Goal: Transaction & Acquisition: Purchase product/service

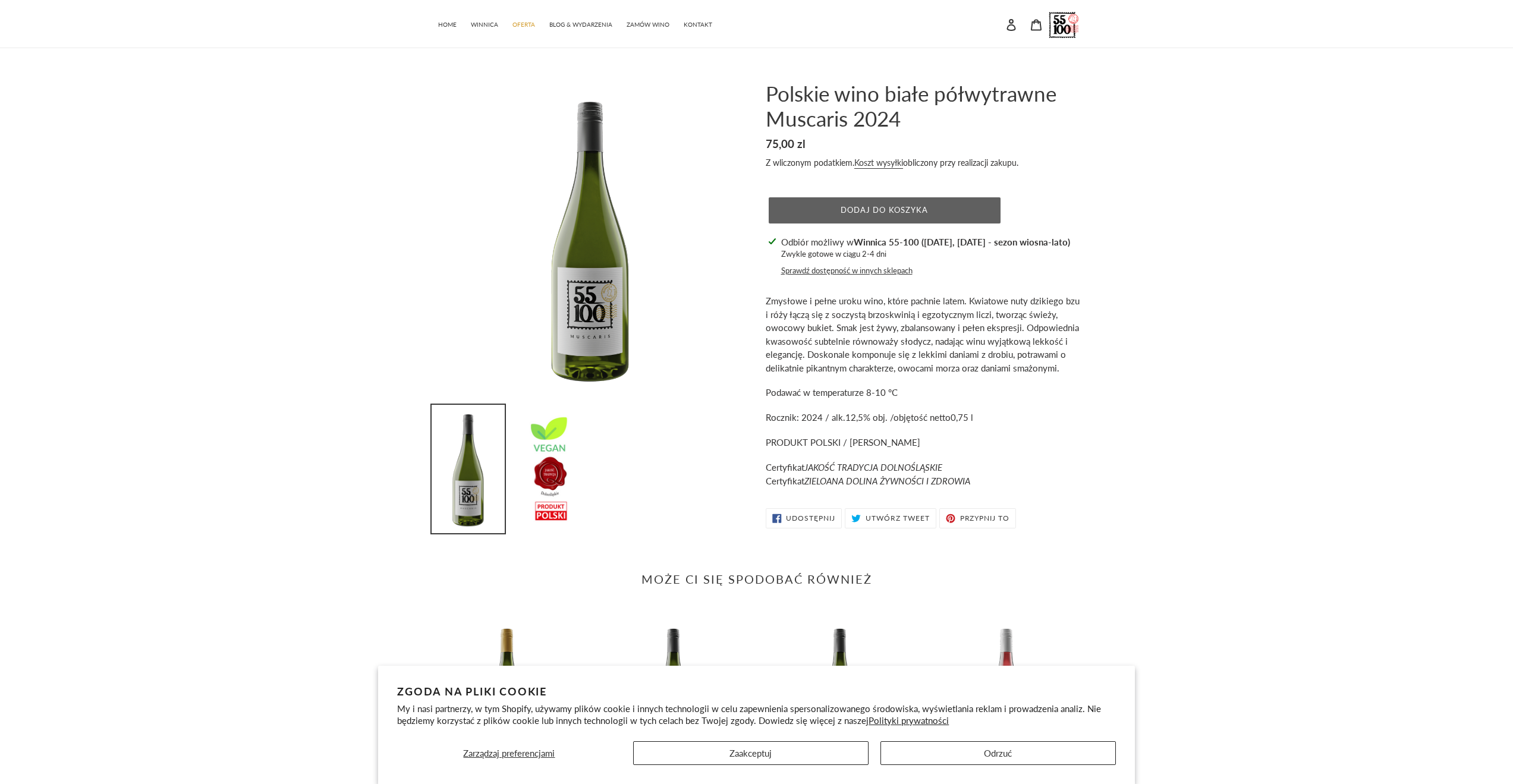
click at [890, 213] on span "Dodaj do koszyka" at bounding box center [884, 210] width 88 height 10
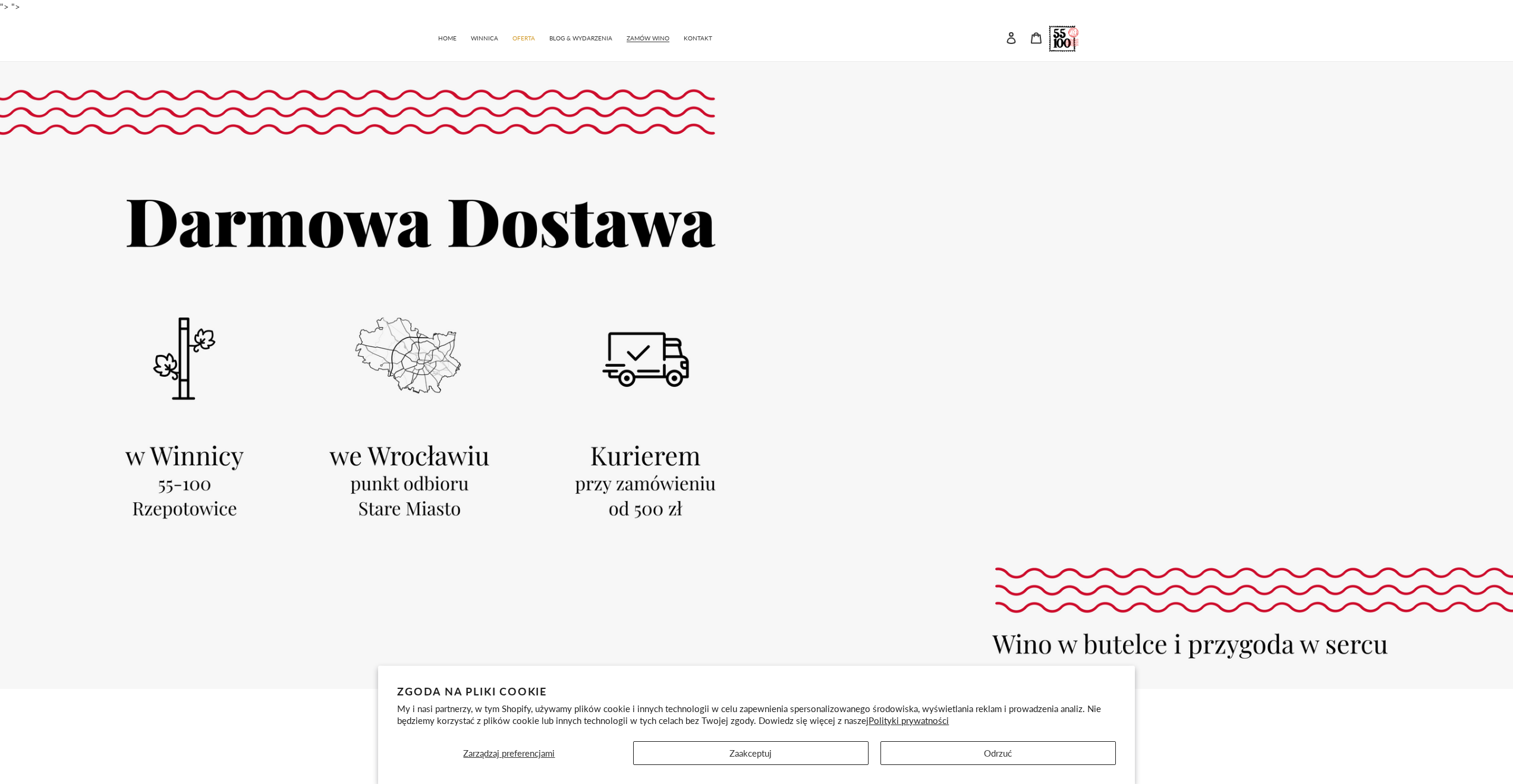
scroll to position [785, 0]
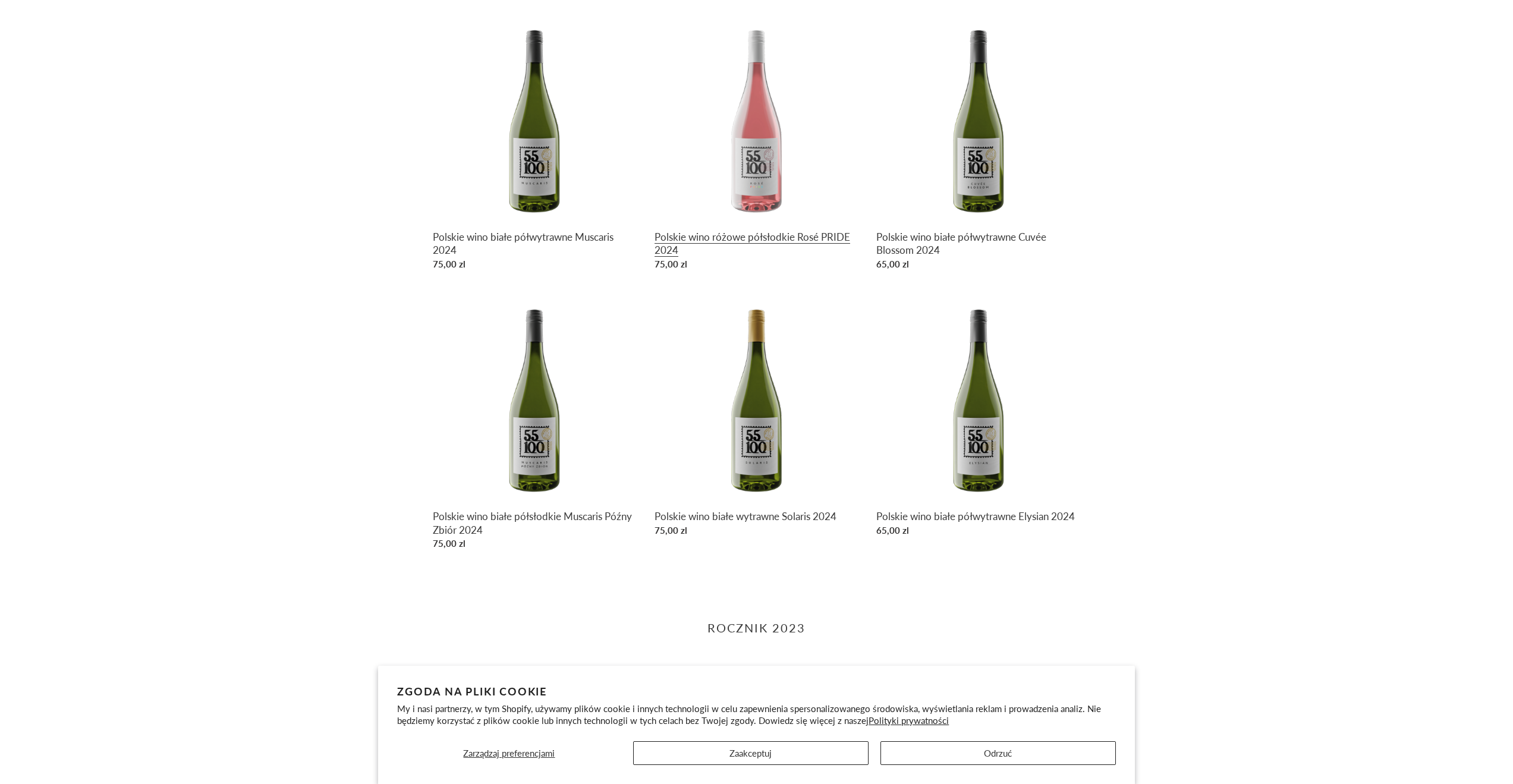
click at [741, 216] on link "Polskie wino różowe półsłodkie Rosé PRIDE 2024" at bounding box center [756, 146] width 204 height 258
click at [989, 224] on link "Polskie wino białe półwytrawne Cuvée Blossom 2024" at bounding box center [978, 146] width 204 height 258
click at [493, 528] on link "Polskie wino białe półsłodkie Muscaris Późny Zbiór 2024" at bounding box center [535, 425] width 204 height 258
click at [779, 523] on link "Polskie wino białe wytrawne Solaris 2024" at bounding box center [756, 419] width 204 height 246
click at [1006, 521] on link "Polskie wino białe półwytrawne Elysian 2024" at bounding box center [978, 419] width 204 height 246
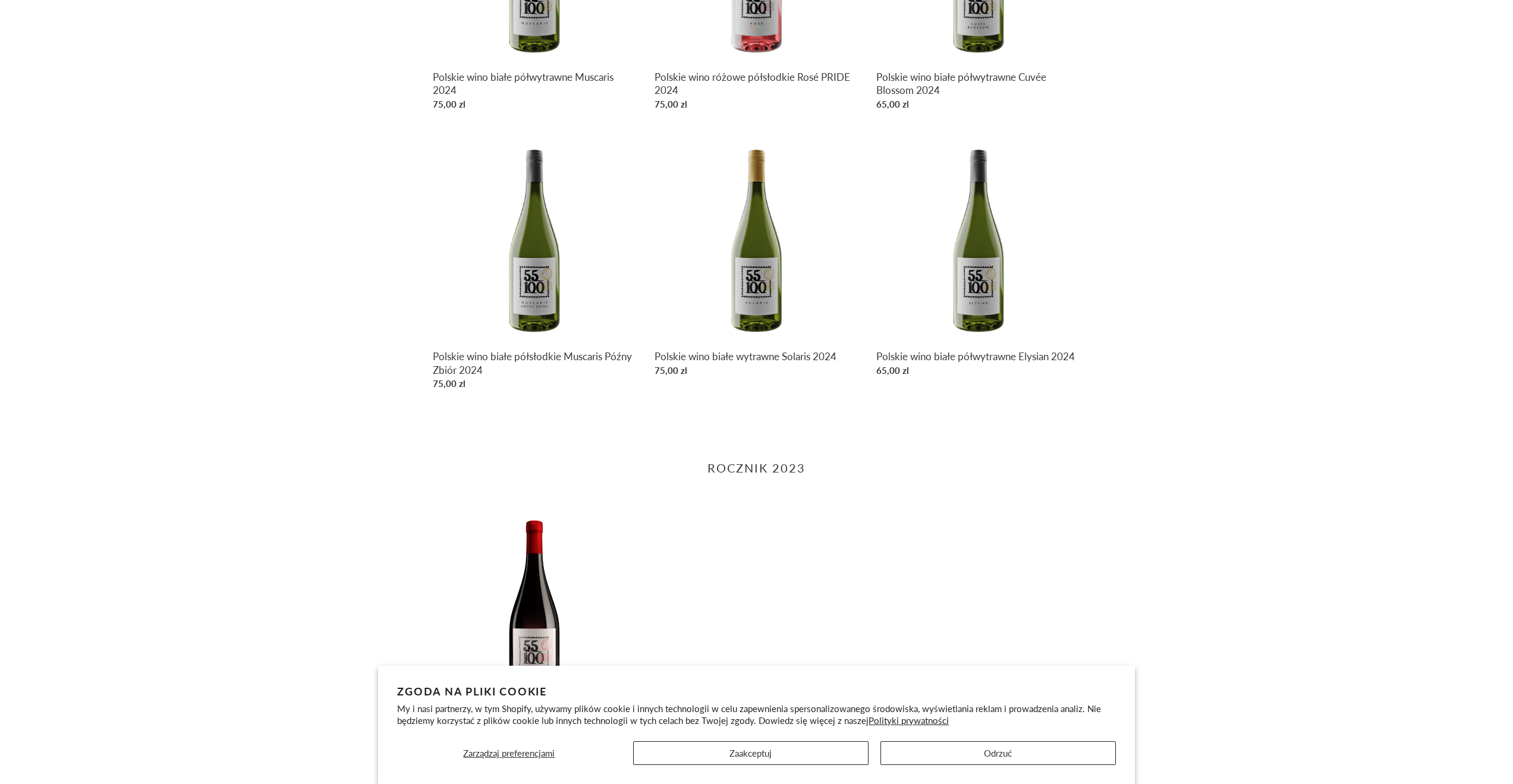
scroll to position [1141, 0]
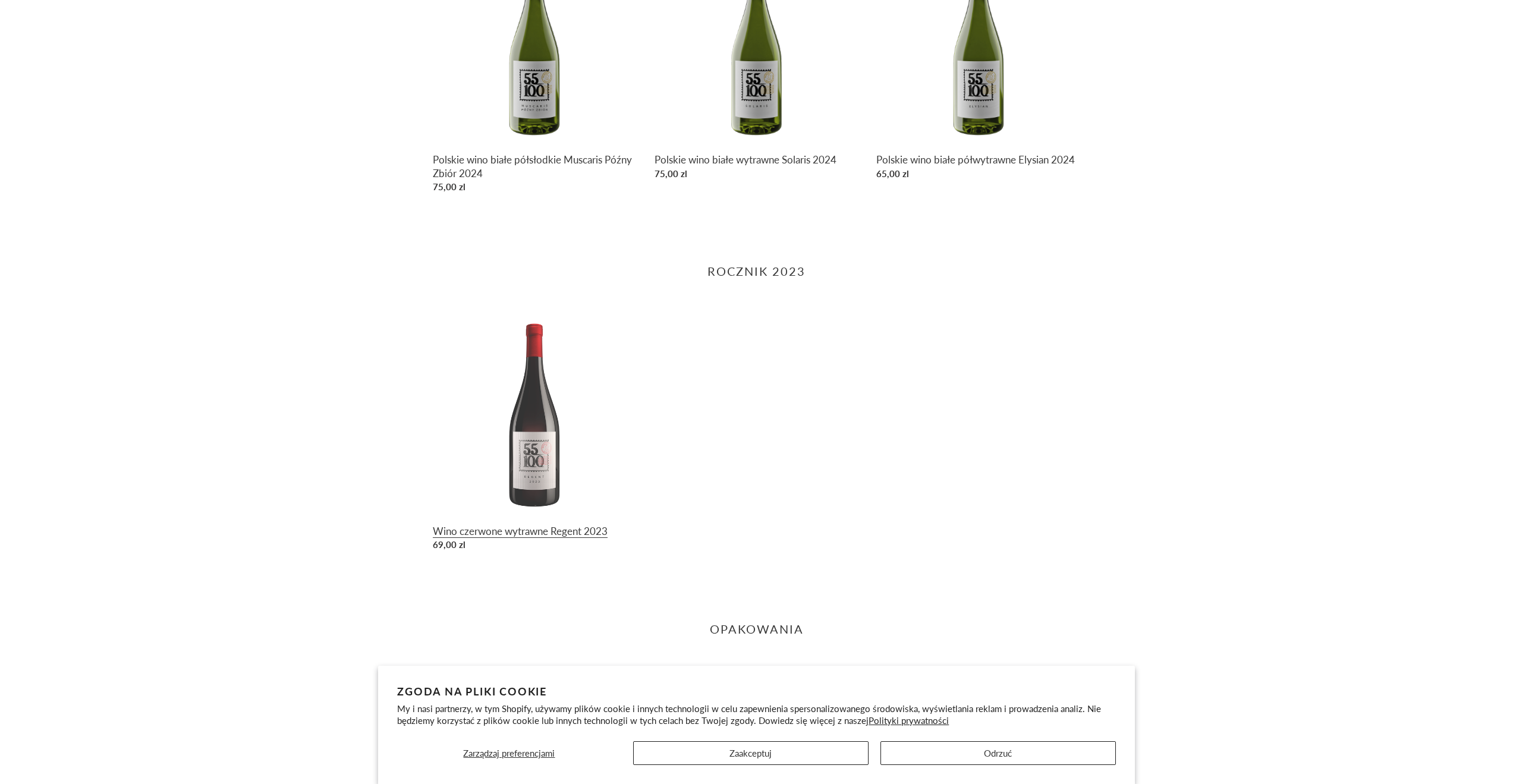
click at [513, 529] on link "Wino czerwone wytrawne Regent 2023" at bounding box center [535, 434] width 204 height 246
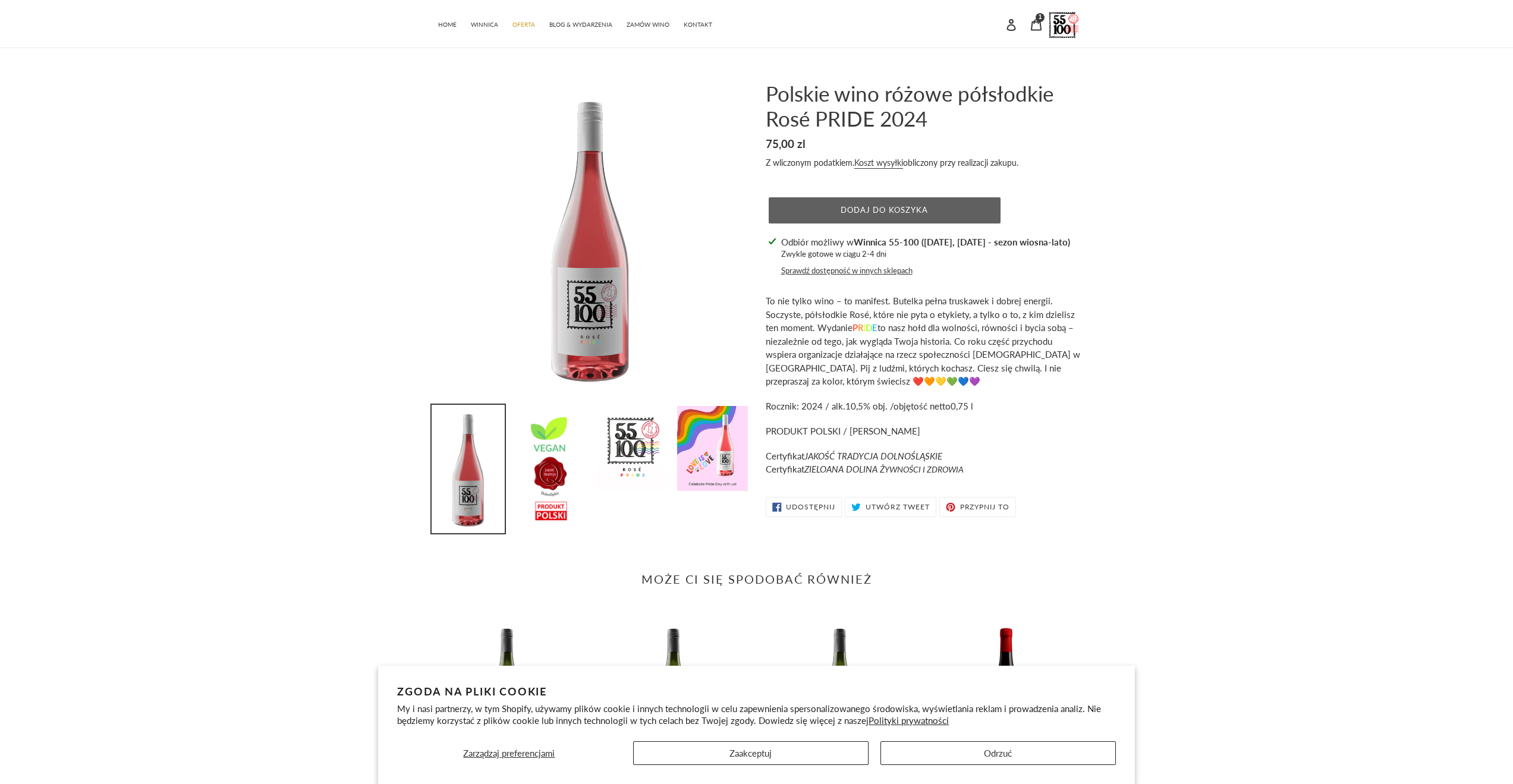
click at [890, 214] on span "Dodaj do koszyka" at bounding box center [884, 210] width 88 height 10
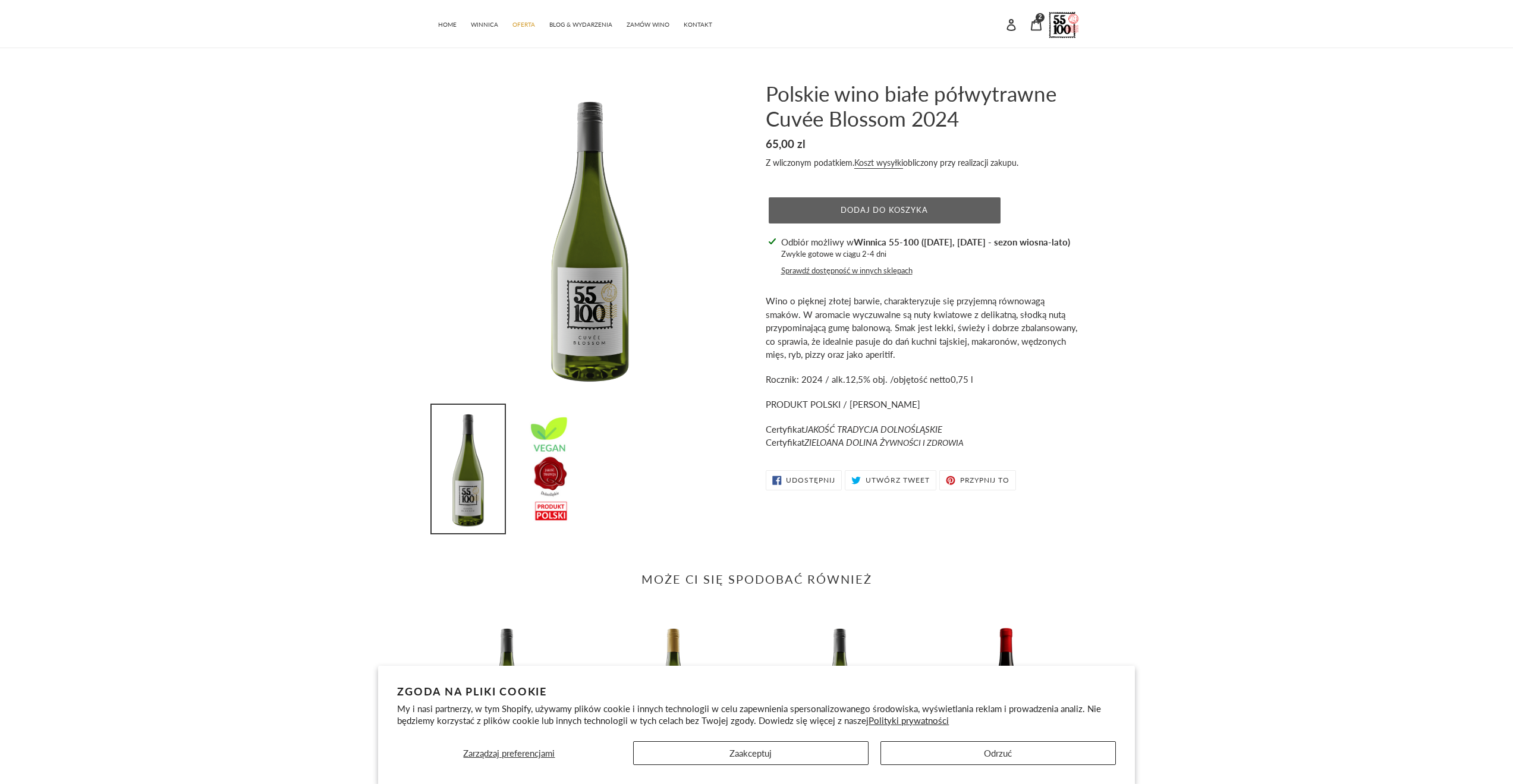
click at [893, 213] on span "Dodaj do koszyka" at bounding box center [884, 210] width 88 height 10
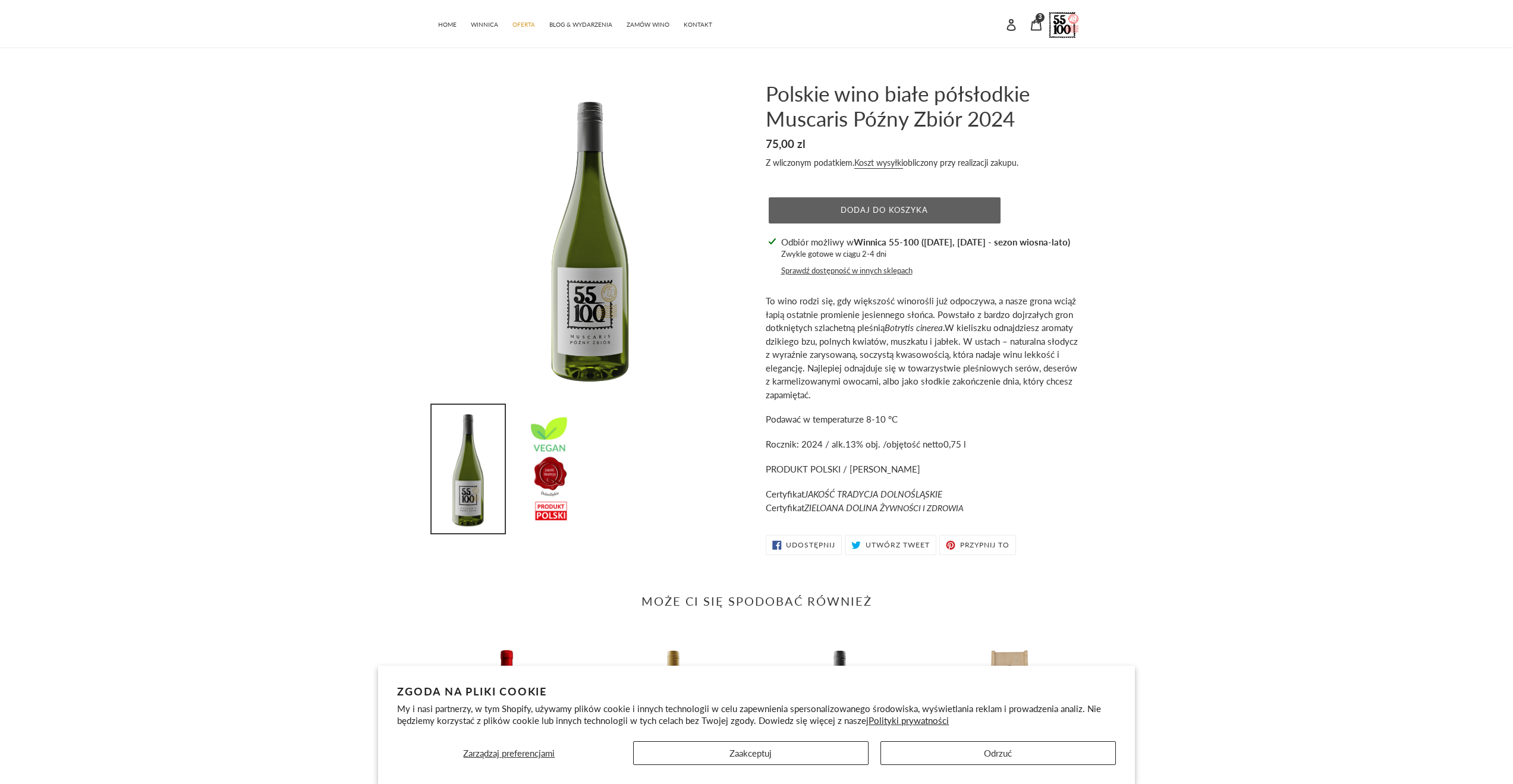
click at [915, 213] on span "Dodaj do koszyka" at bounding box center [884, 210] width 88 height 10
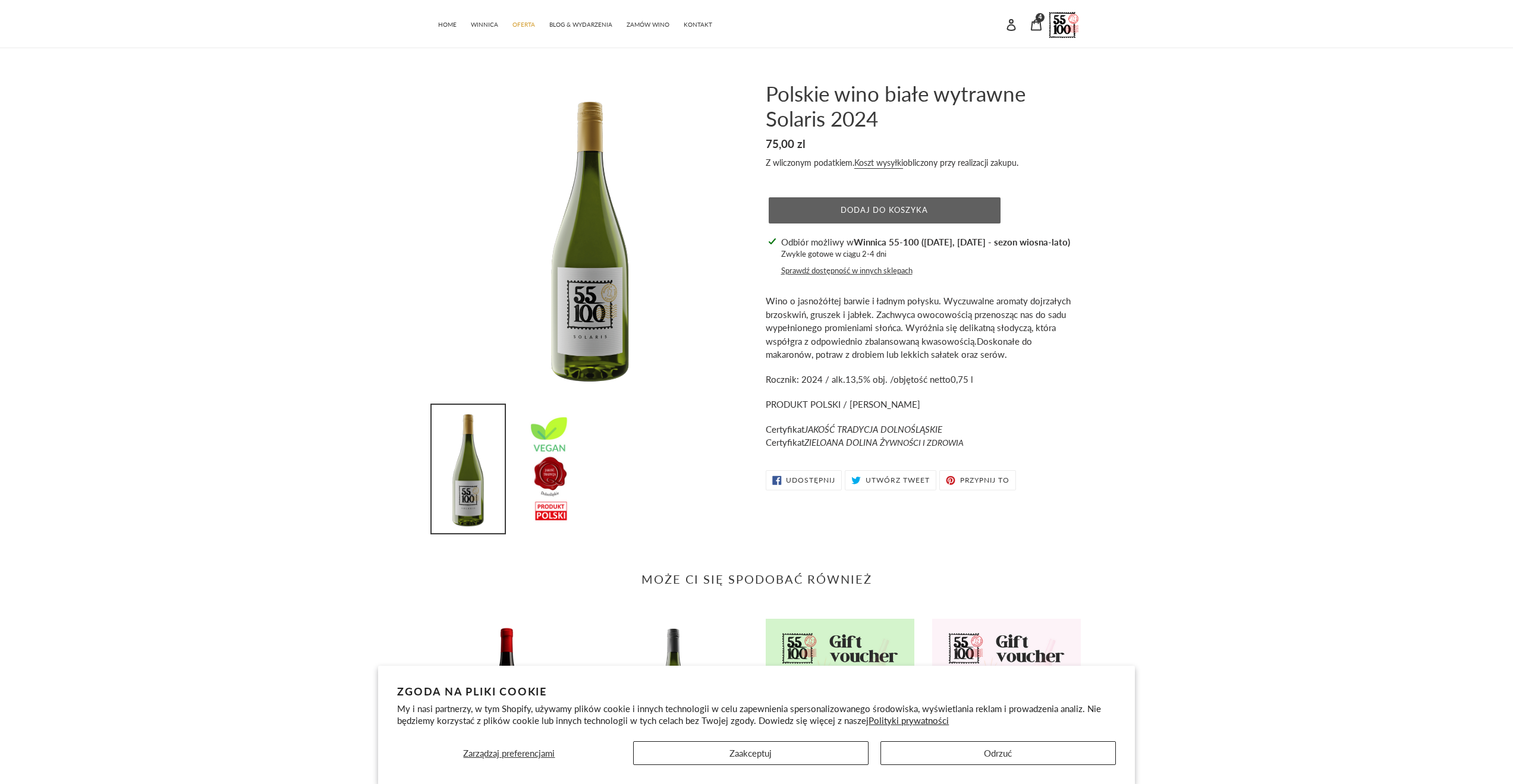
click at [893, 200] on button "Dodaj do koszyka" at bounding box center [884, 210] width 232 height 26
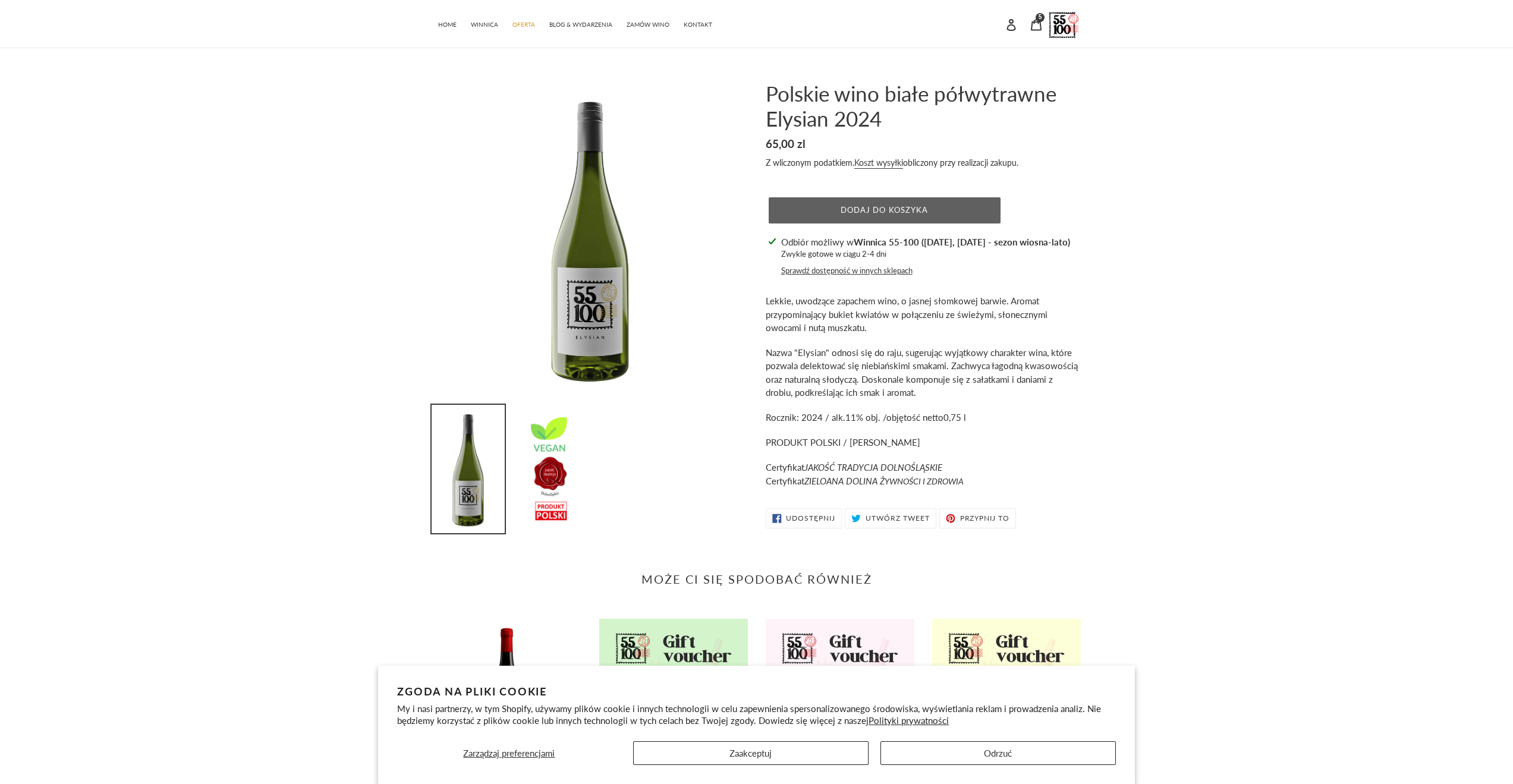
click at [927, 206] on button "Dodaj do koszyka" at bounding box center [884, 210] width 232 height 26
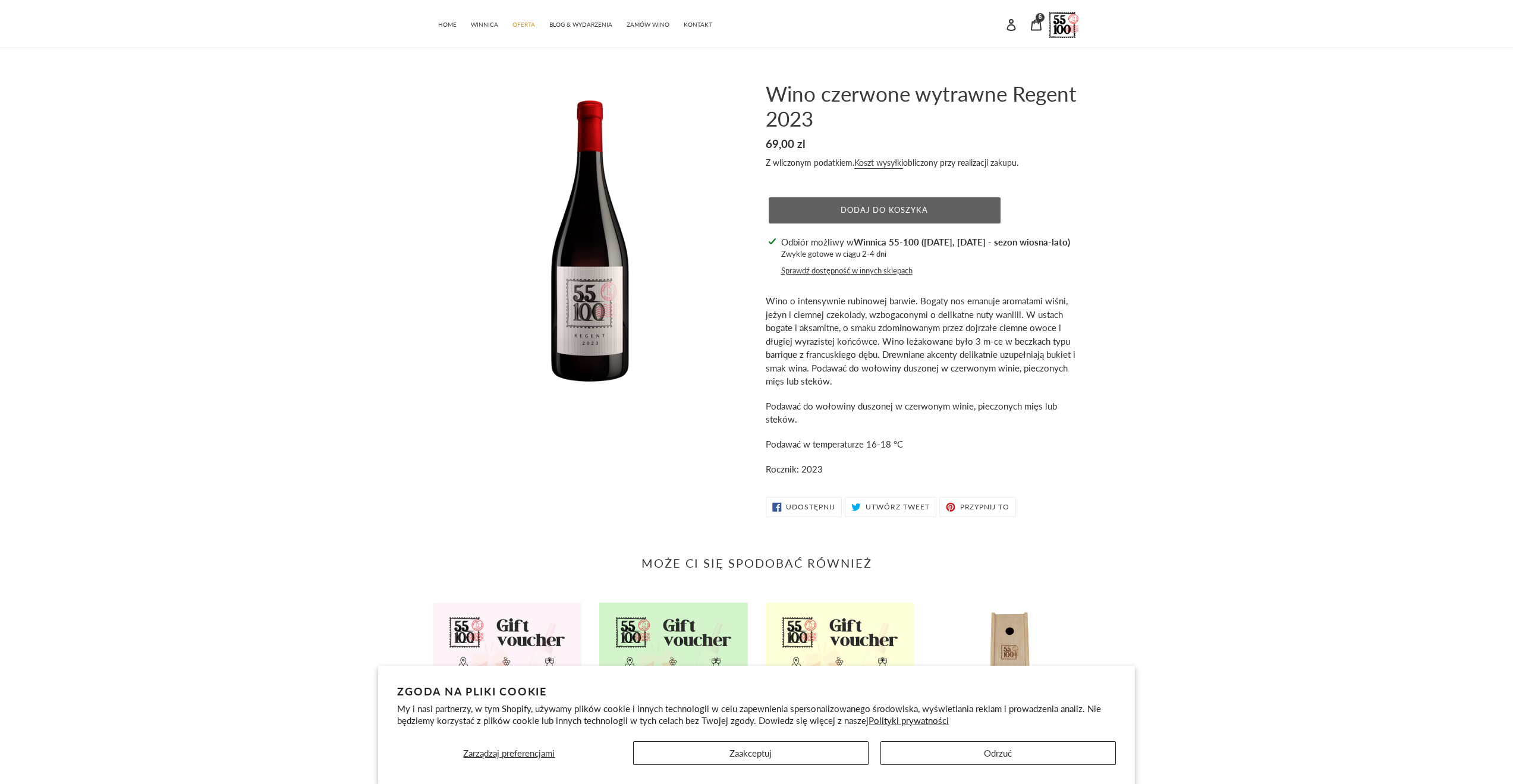
click at [942, 210] on button "Dodaj do koszyka" at bounding box center [884, 210] width 232 height 26
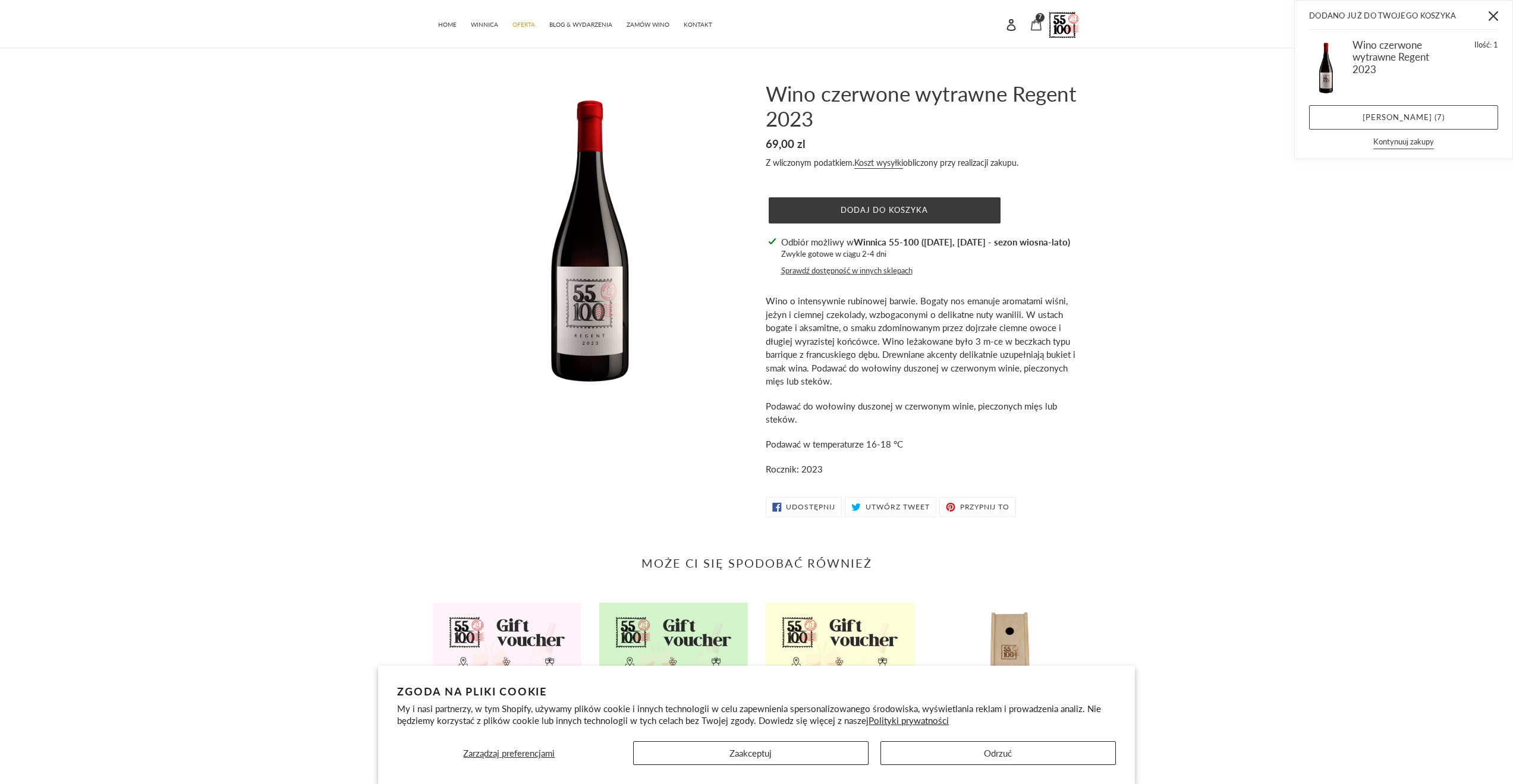
click at [1038, 18] on div "7 pozycje" at bounding box center [1040, 17] width 9 height 9
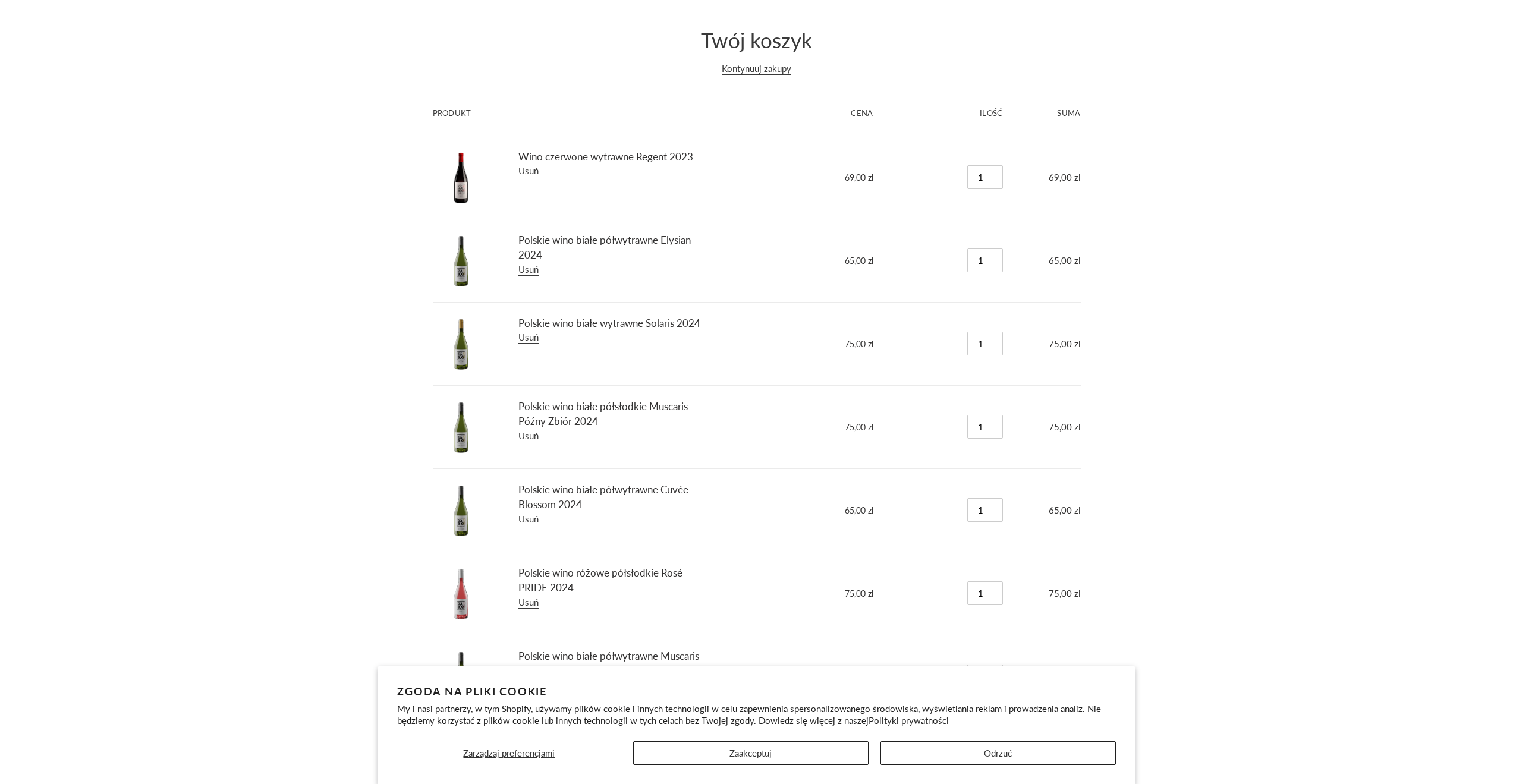
scroll to position [140, 0]
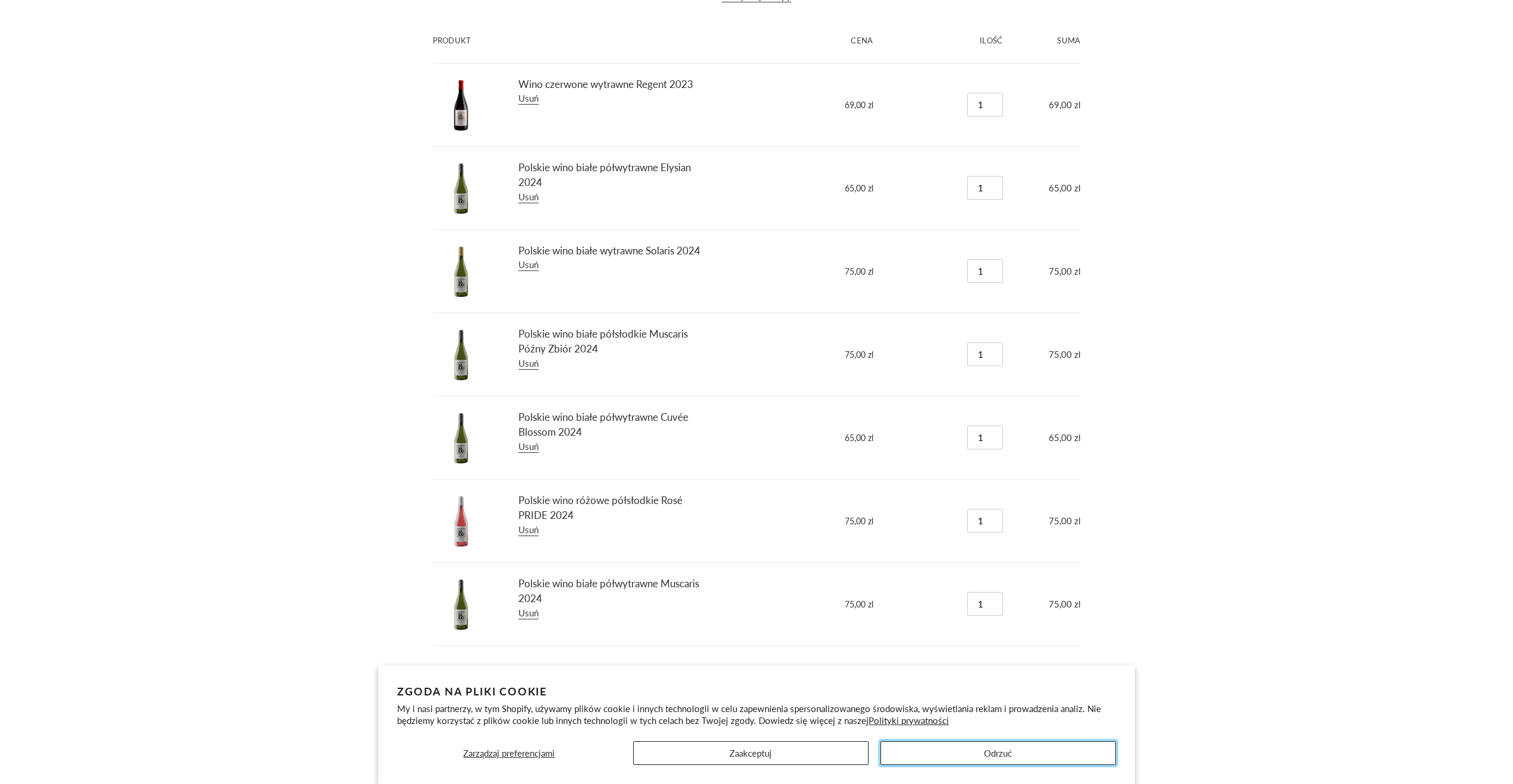
click at [923, 755] on button "Odrzuć" at bounding box center [998, 753] width 236 height 24
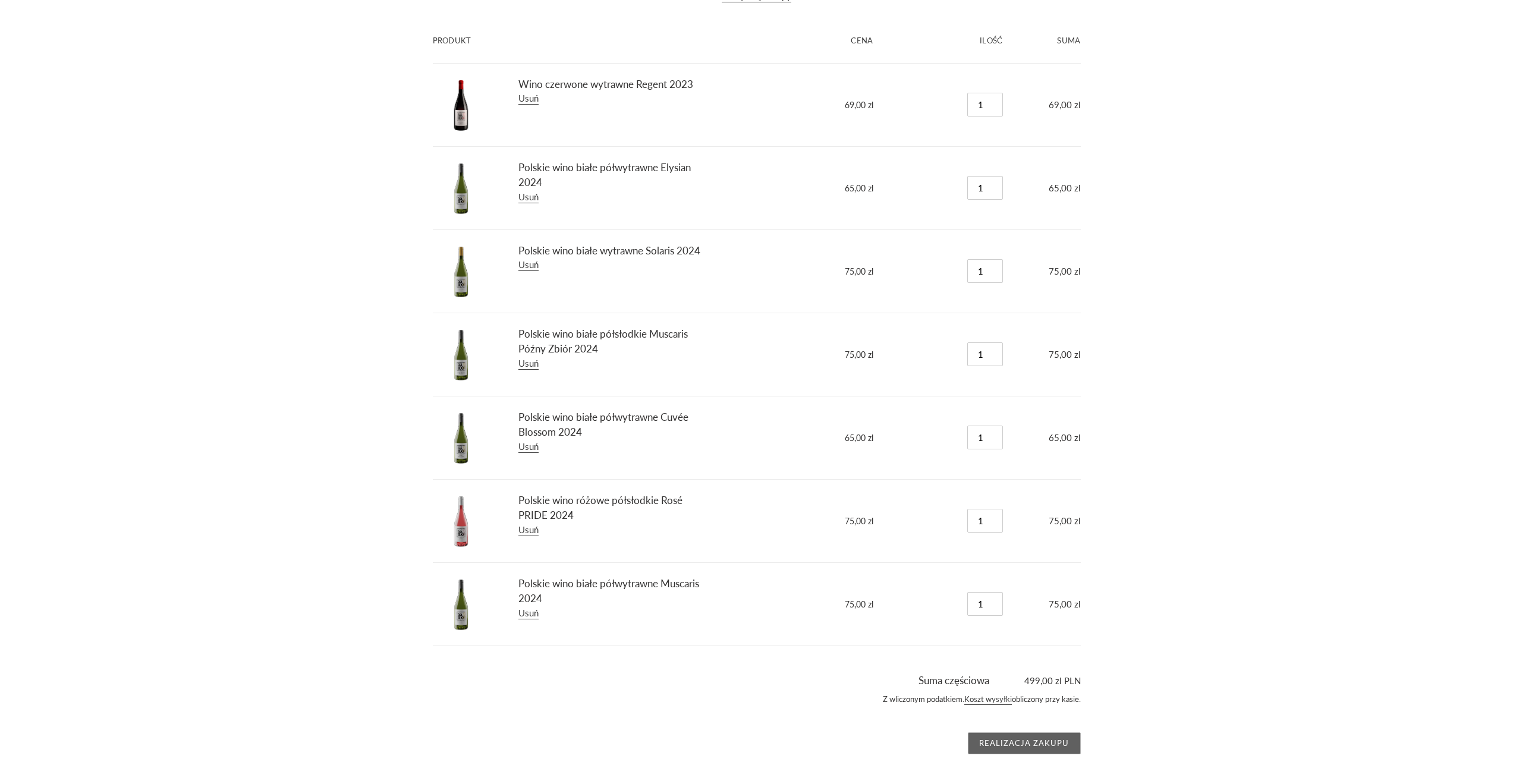
click at [1011, 740] on input "Realizacja zakupu" at bounding box center [1024, 744] width 113 height 23
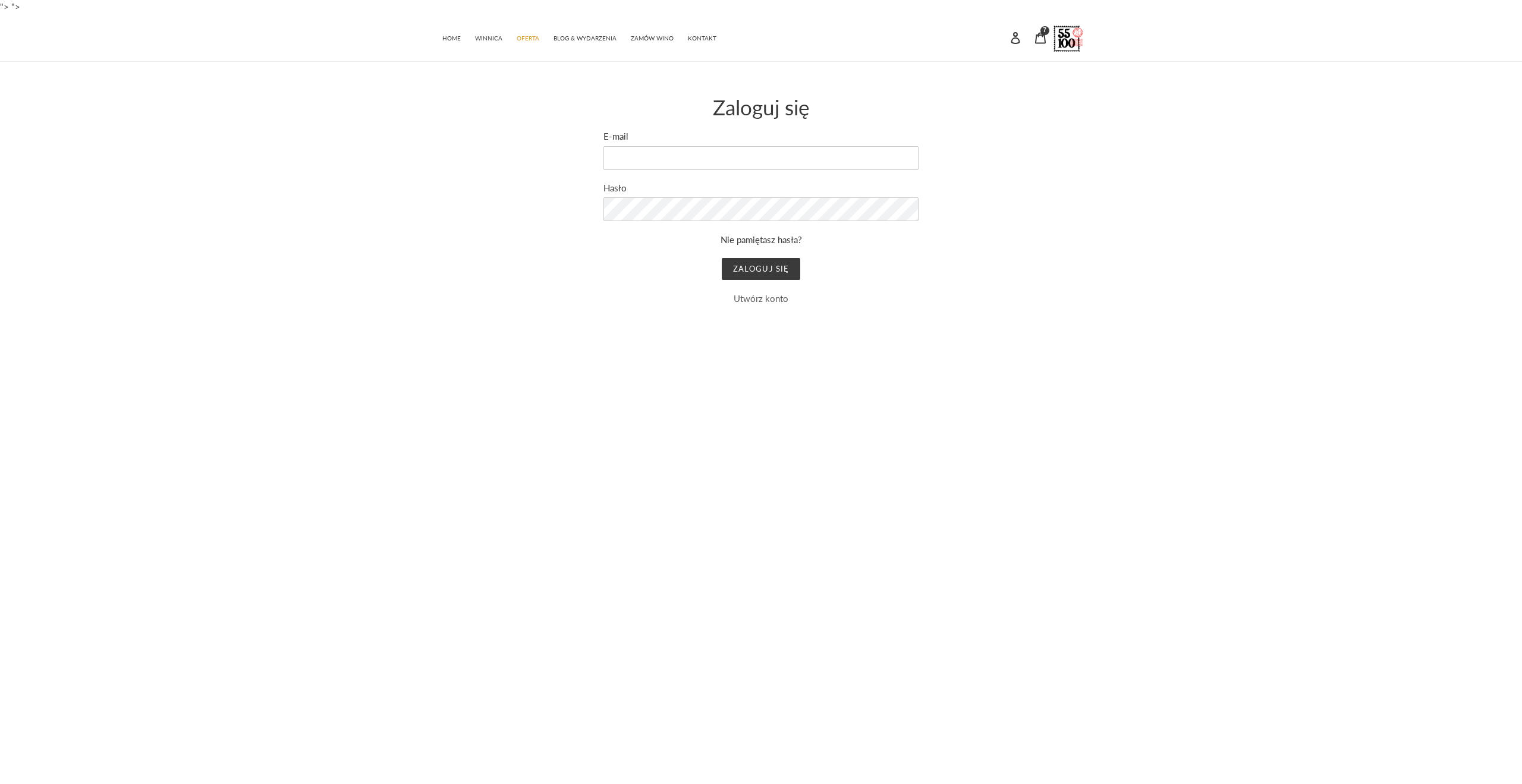
click at [767, 303] on link "Utwórz konto" at bounding box center [761, 298] width 55 height 11
click at [704, 152] on input "Imię" at bounding box center [761, 158] width 315 height 24
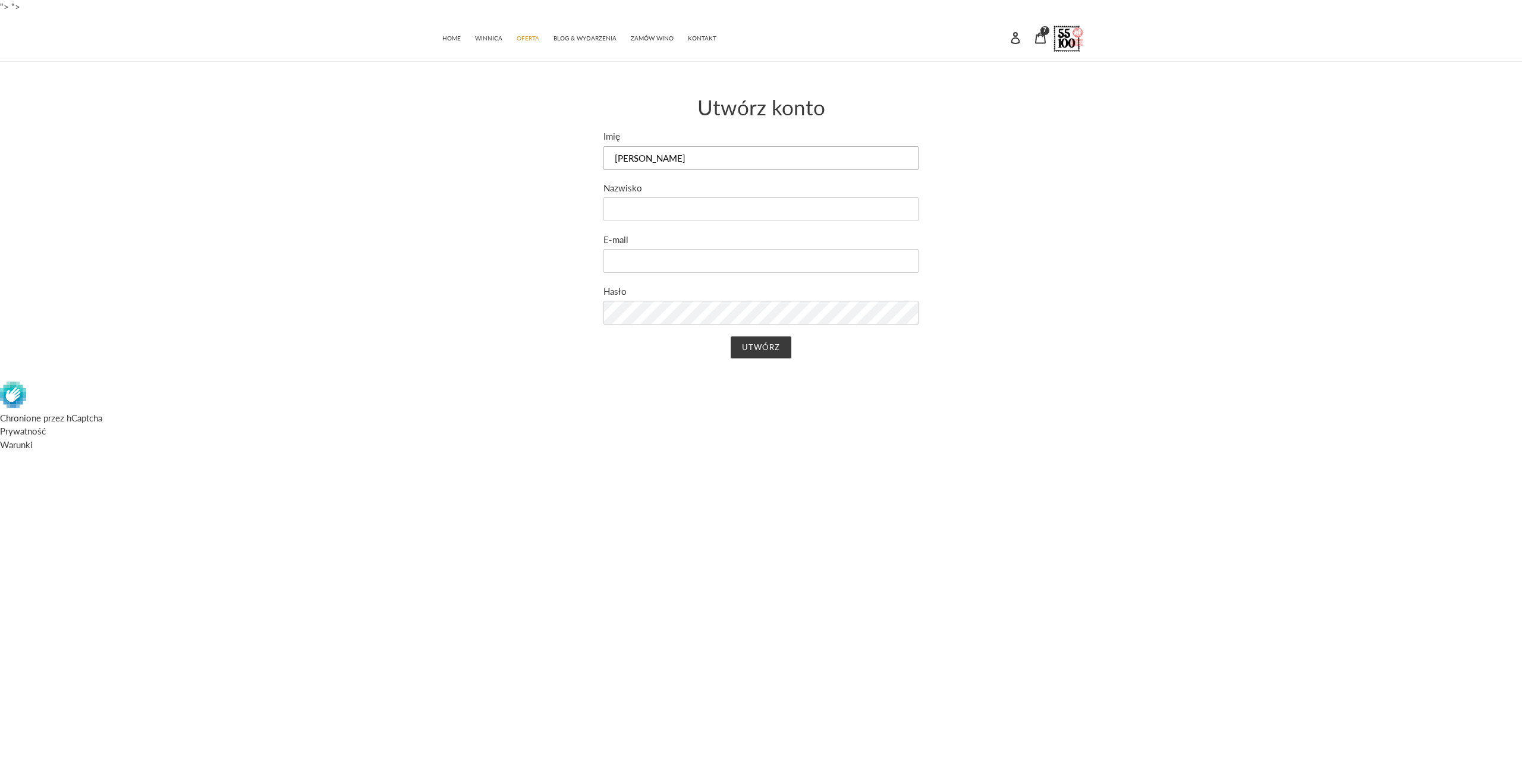
type input "Jakub"
type input "Baran"
type input "szenkiewicz@gmail.com"
click at [776, 349] on input "Utwórz" at bounding box center [761, 348] width 60 height 23
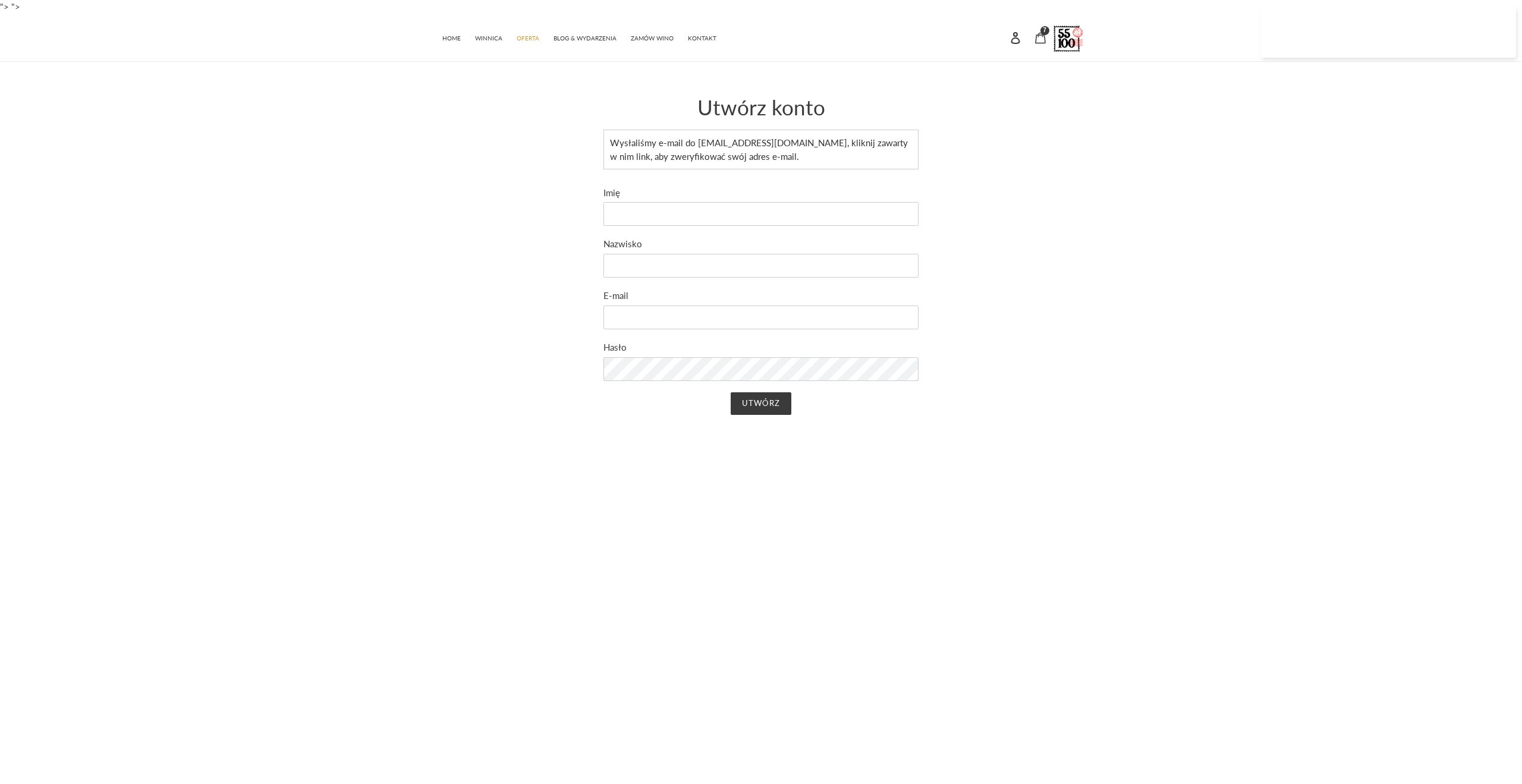
click at [1042, 40] on icon at bounding box center [1041, 38] width 12 height 12
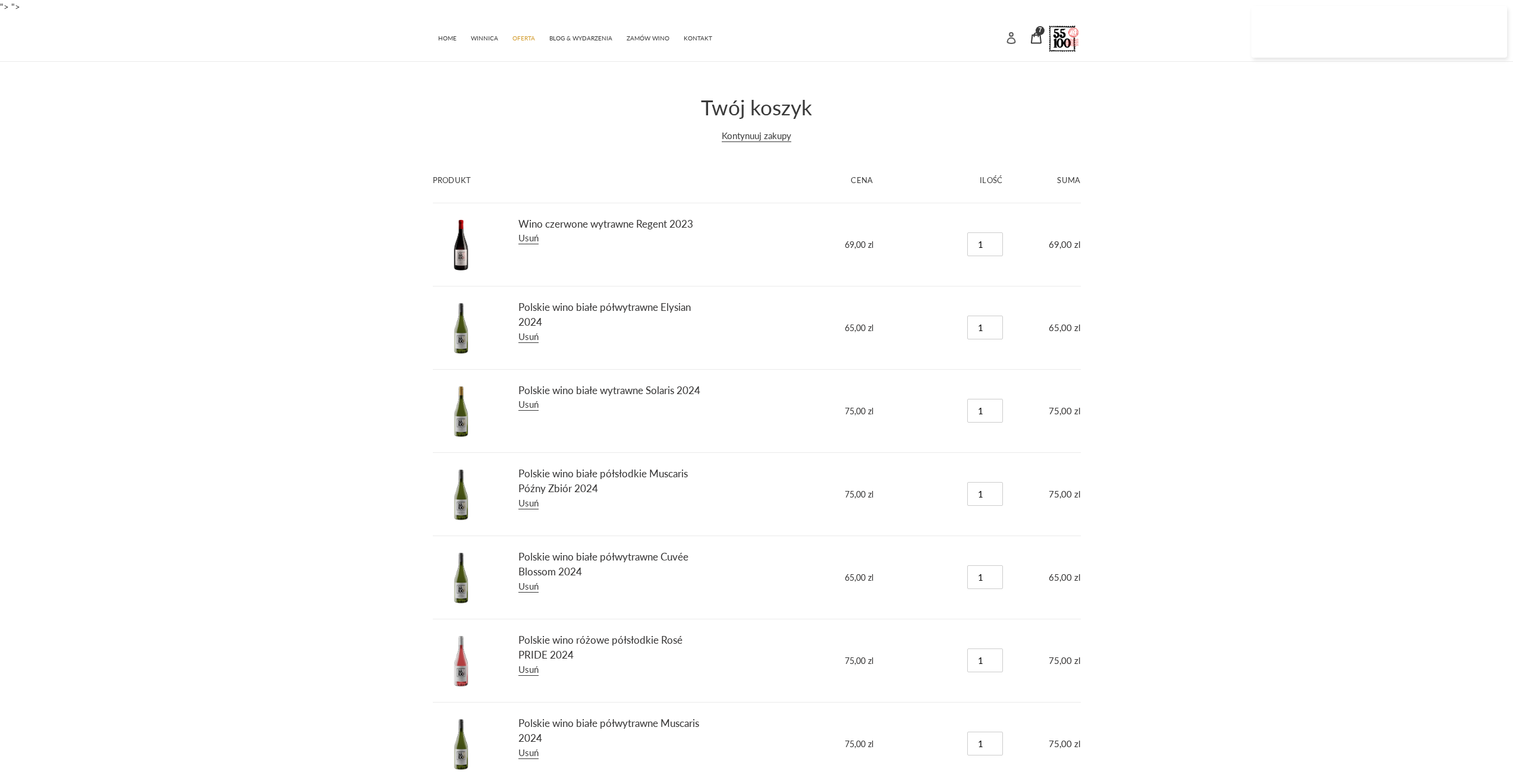
click at [1012, 38] on icon at bounding box center [1011, 38] width 9 height 12
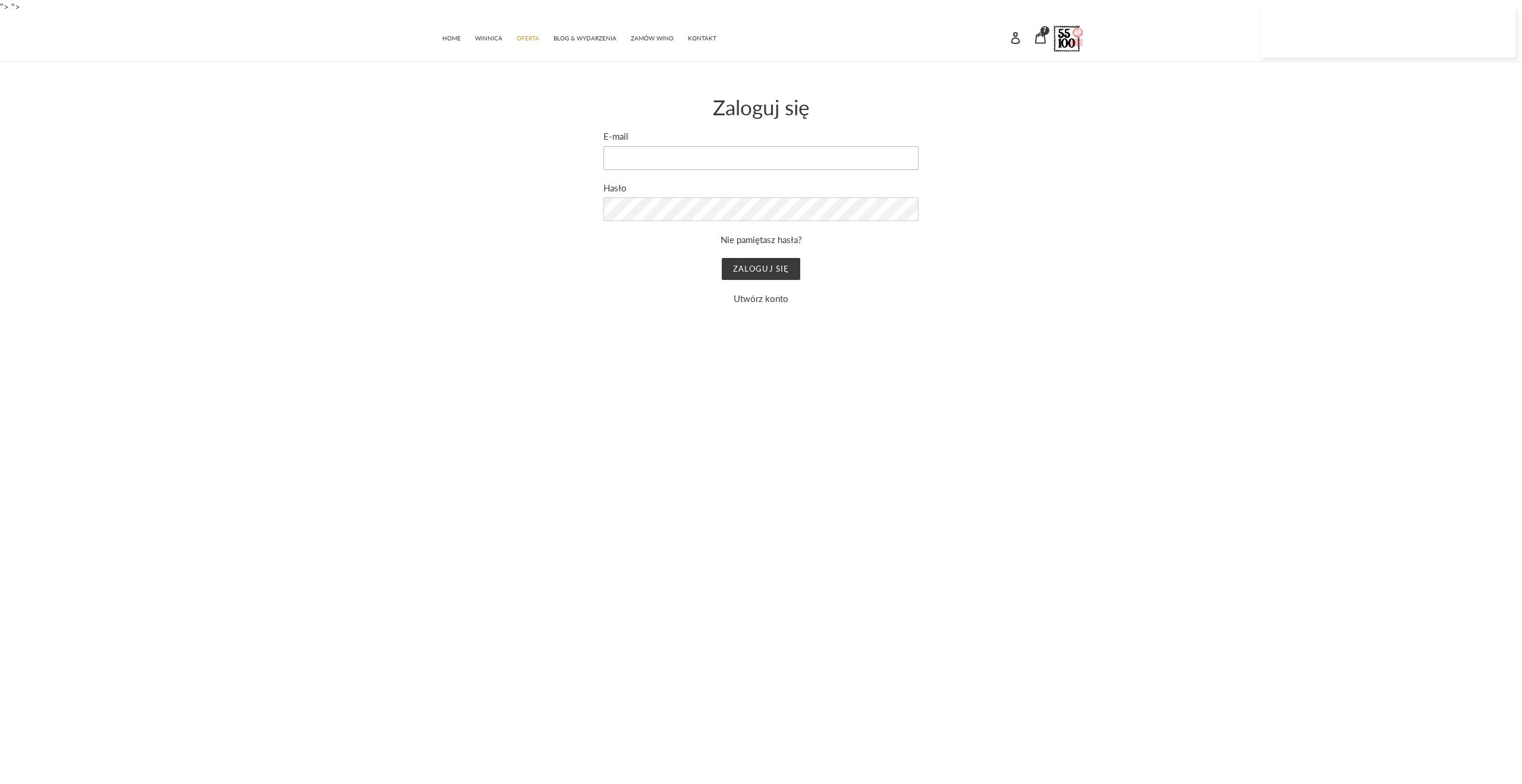
click at [734, 161] on input "E-mail" at bounding box center [761, 158] width 315 height 24
type input "szenkiewicz@gmail.com"
click at [753, 269] on input "Zaloguj się" at bounding box center [761, 269] width 78 height 23
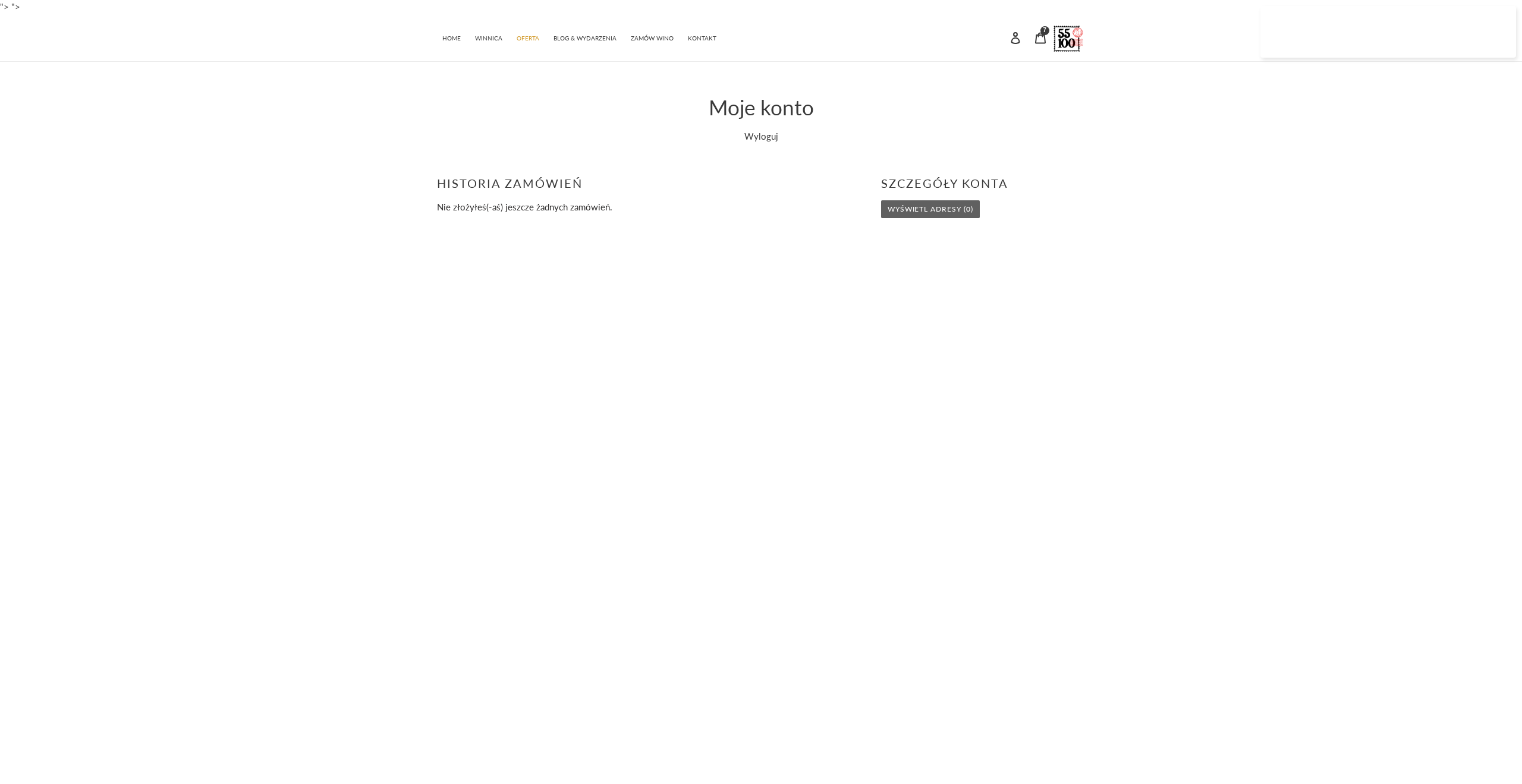
click at [920, 213] on link "Wyświetl adresy (0)" at bounding box center [930, 209] width 99 height 18
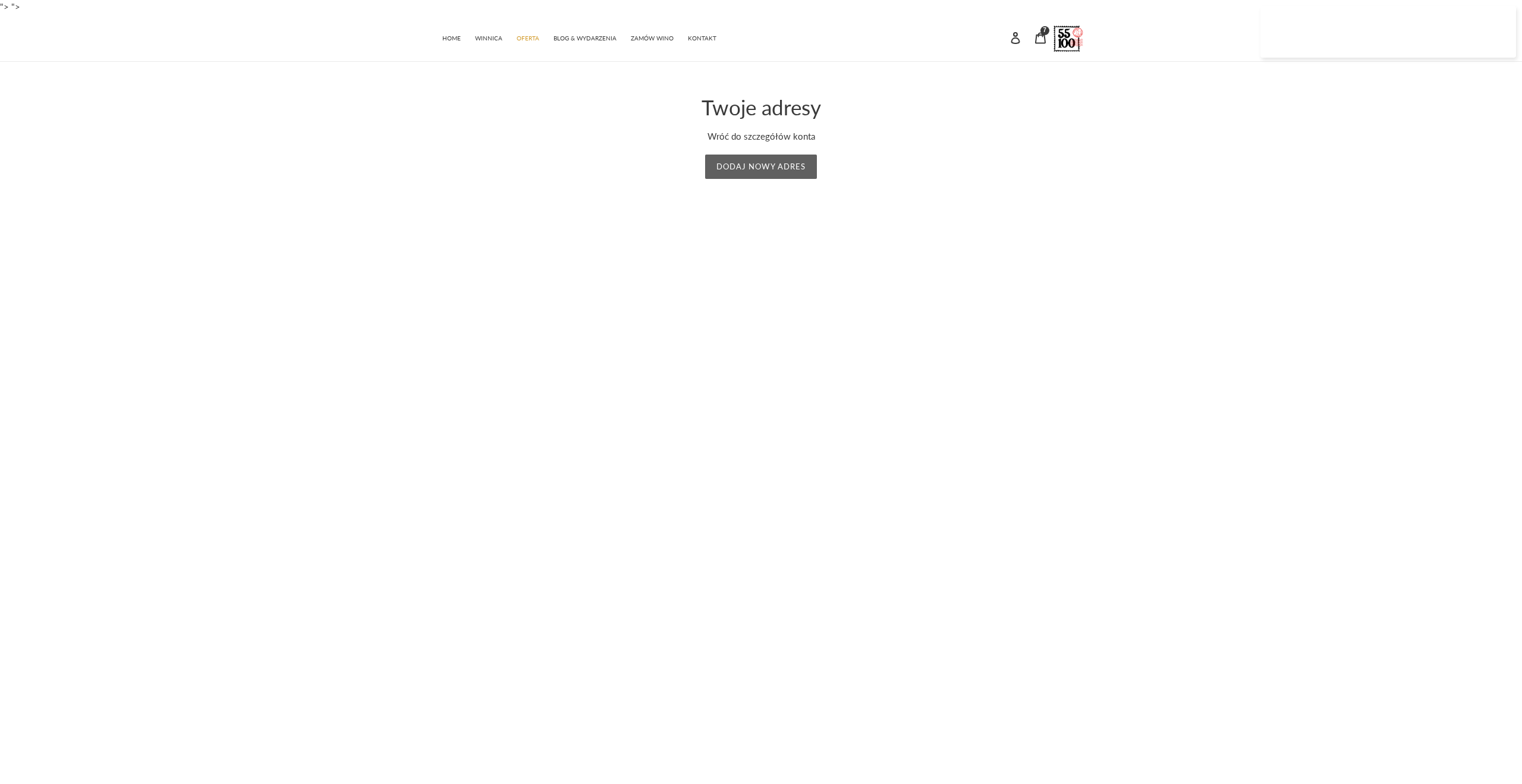
click at [772, 176] on button "Dodaj nowy adres" at bounding box center [761, 167] width 111 height 25
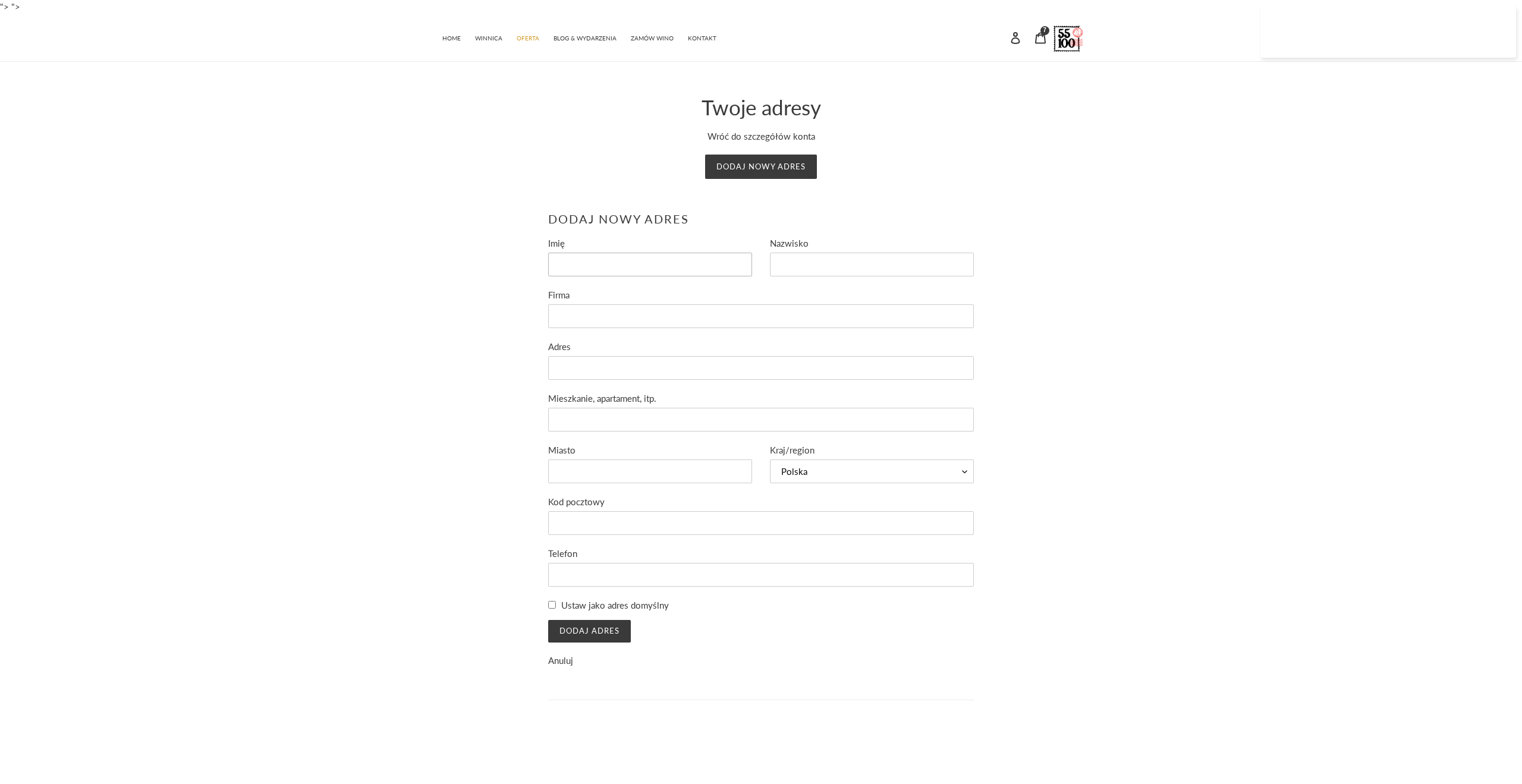
drag, startPoint x: 644, startPoint y: 255, endPoint x: 638, endPoint y: 254, distance: 6.1
click at [638, 254] on input "Imię" at bounding box center [650, 264] width 204 height 24
type input "[PERSON_NAME]"
type input "Baran"
click at [743, 325] on input "Firma" at bounding box center [761, 316] width 426 height 24
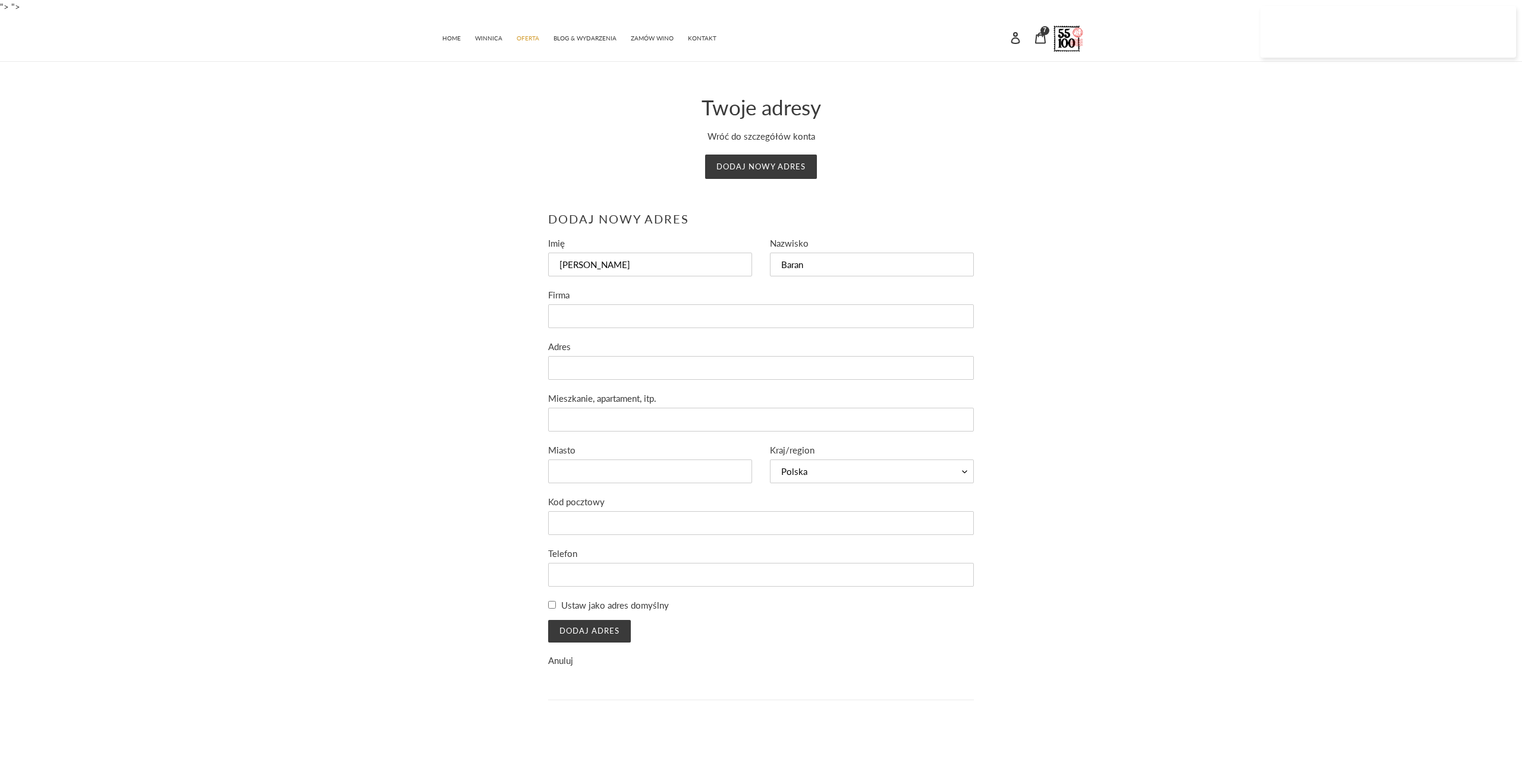
drag, startPoint x: 402, startPoint y: 339, endPoint x: 417, endPoint y: 339, distance: 15.0
click at [402, 339] on main "Twoje adresy Wróć do szczegółów konta Dodaj nowy adres Dodaj nowy adres Imię Ja…" at bounding box center [761, 397] width 1522 height 672
click at [584, 369] on input "Adres" at bounding box center [761, 368] width 426 height 24
type input "Pawła Kołodzieja"
click at [715, 423] on input "Mieszkanie, apartament, itp." at bounding box center [761, 420] width 426 height 24
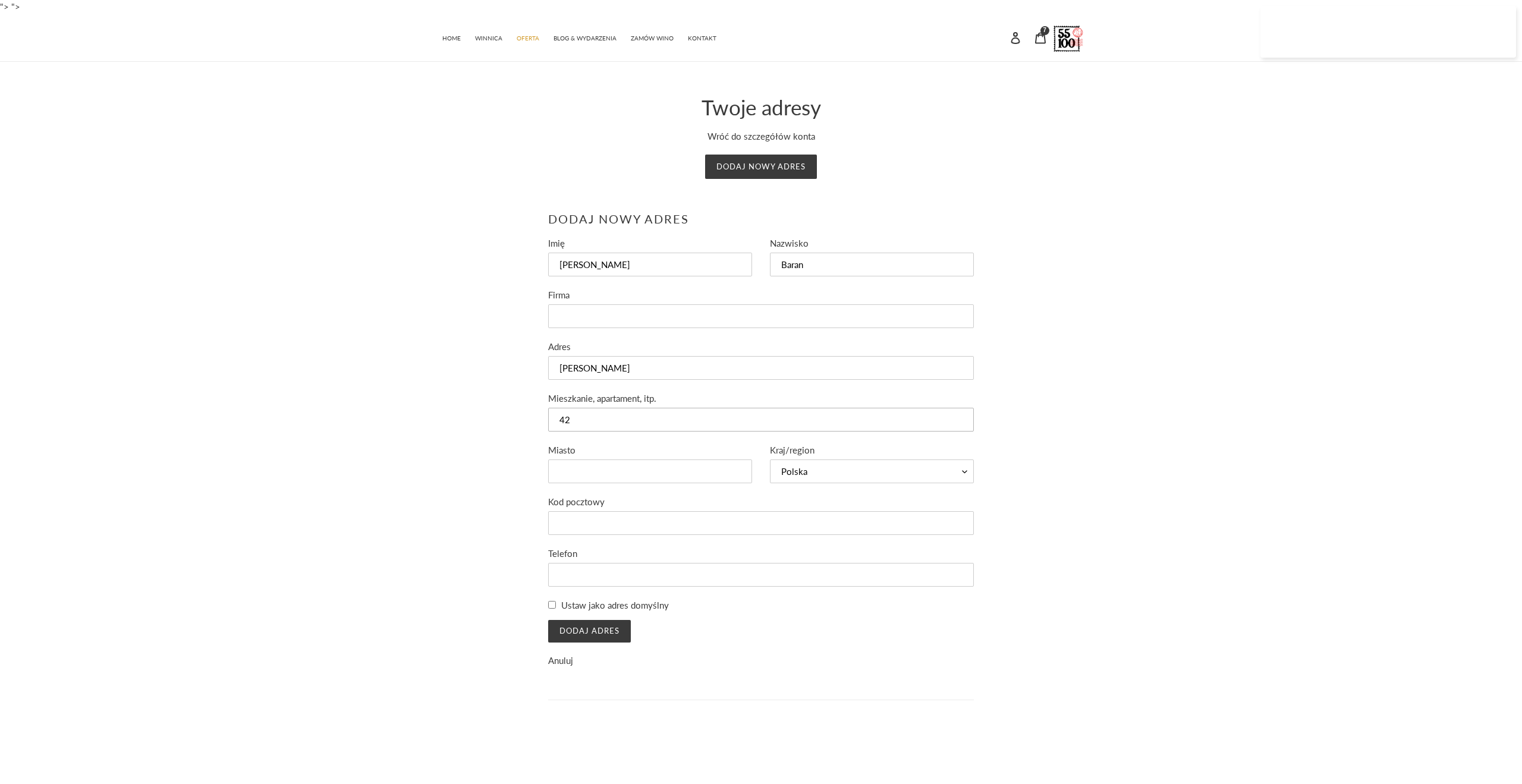
type input "42"
click at [679, 369] on input "Pawła Kołodzieja" at bounding box center [761, 368] width 426 height 24
type input "Pawła Kołodzieja 42"
drag, startPoint x: 640, startPoint y: 423, endPoint x: 481, endPoint y: 406, distance: 159.9
click at [481, 406] on div "Dodaj nowy adres Imię Jakub Nazwisko Baran Firma Adres Pawła Kołodzieja 42 Mies…" at bounding box center [752, 472] width 666 height 521
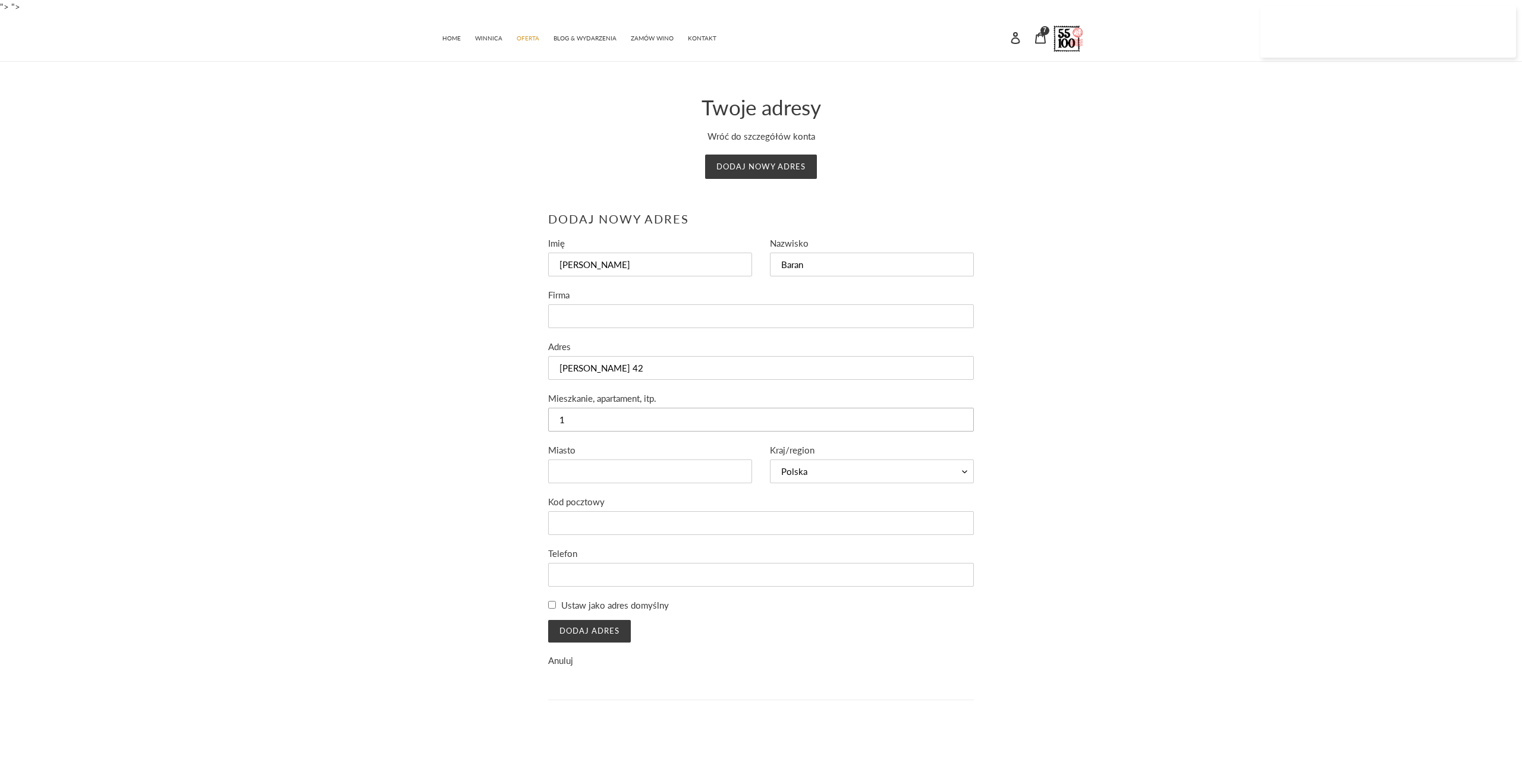
type input "1"
click at [673, 465] on input "Miasto" at bounding box center [650, 472] width 204 height 24
type input "Katowice"
click at [671, 521] on input "Kod pocztowy" at bounding box center [761, 523] width 426 height 24
type input "40-749"
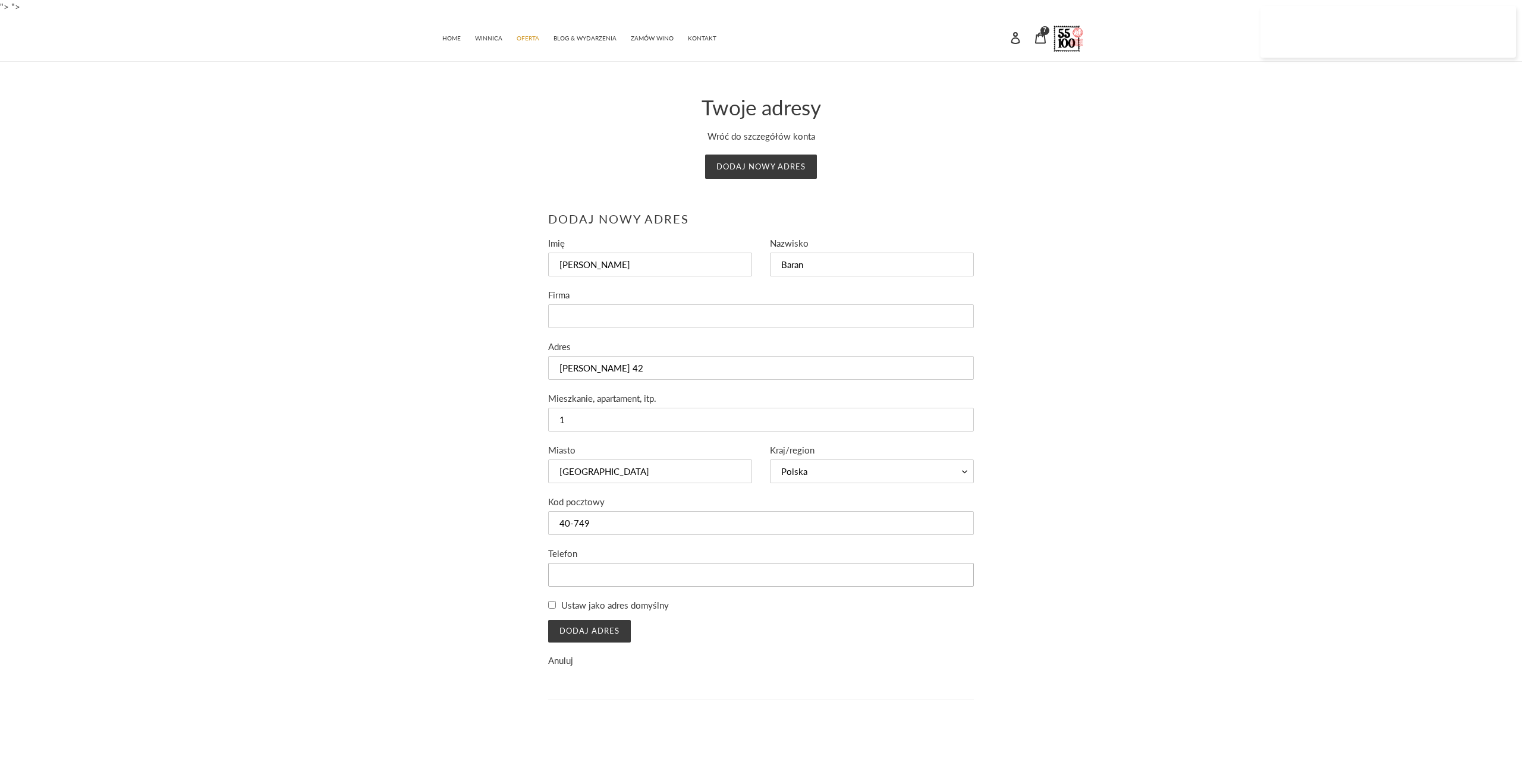
click at [586, 581] on input "Telefon" at bounding box center [761, 575] width 426 height 24
type input "668362502"
click at [562, 604] on label "Ustaw jako adres domyślny" at bounding box center [614, 605] width 107 height 14
click at [556, 604] on input "Ustaw jako adres domyślny" at bounding box center [551, 605] width 8 height 8
checkbox input "true"
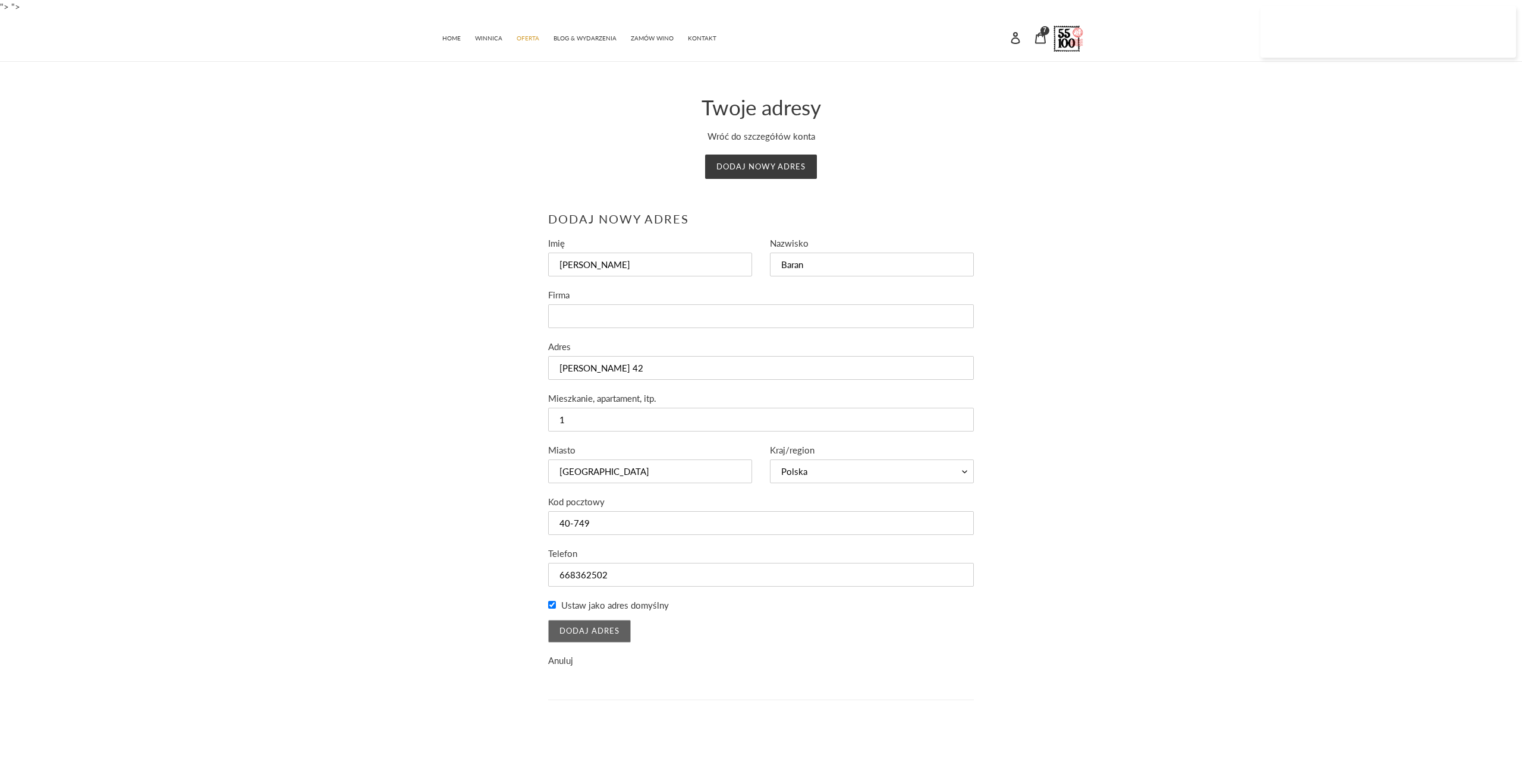
click at [599, 636] on input "Dodaj adres" at bounding box center [589, 631] width 83 height 23
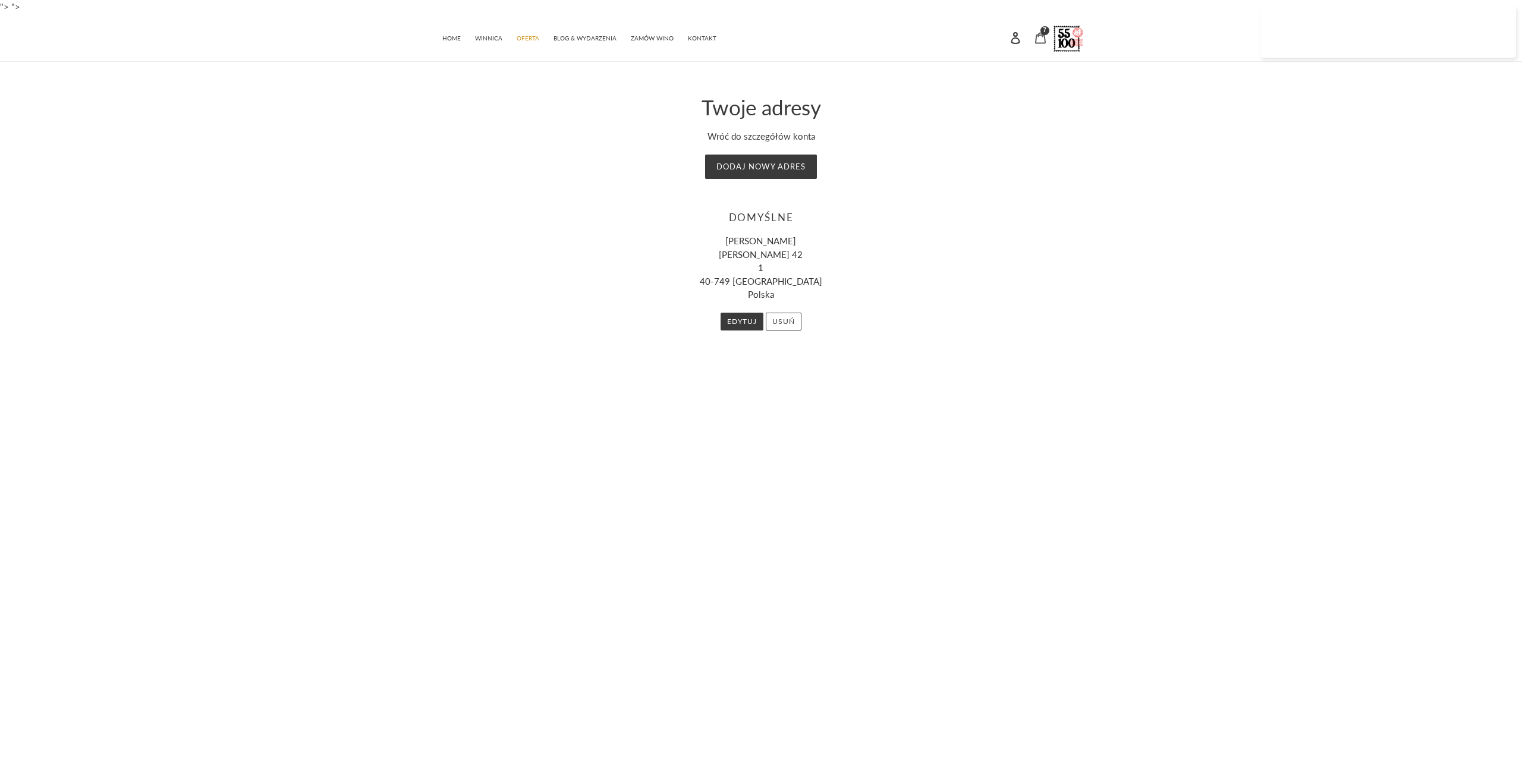
click at [1038, 40] on icon at bounding box center [1041, 38] width 12 height 12
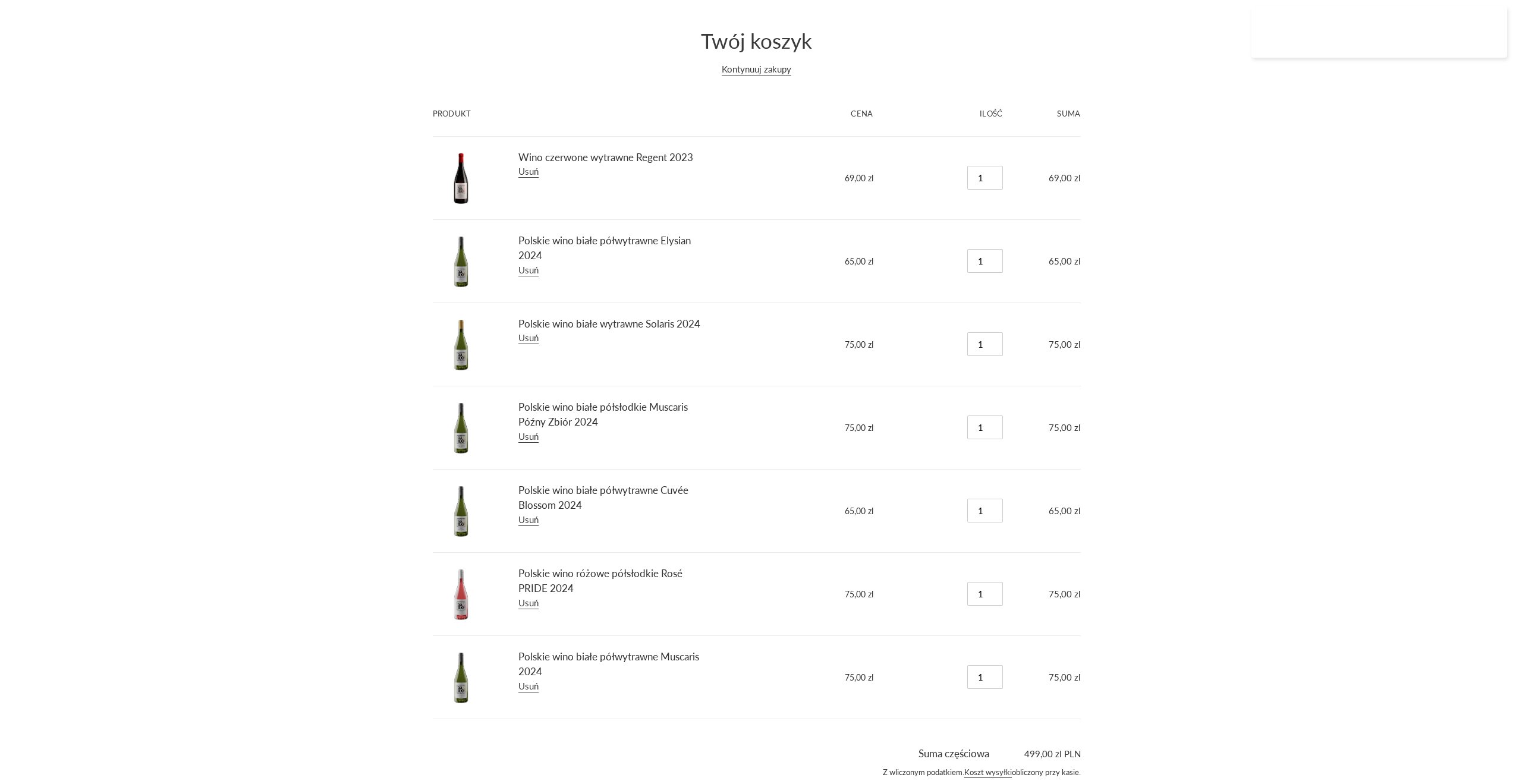
scroll to position [140, 0]
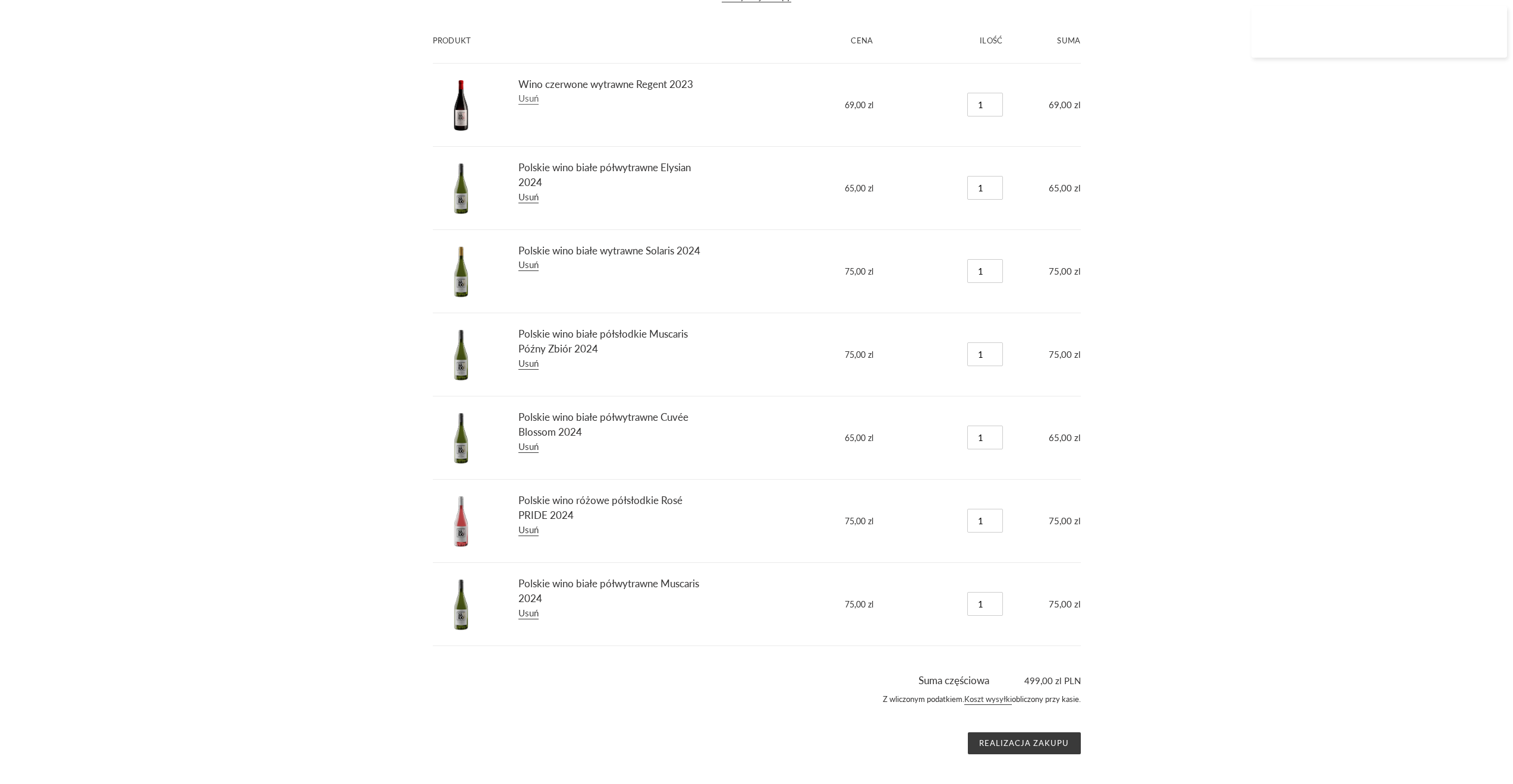
click at [523, 98] on link "Usuń" at bounding box center [529, 99] width 20 height 12
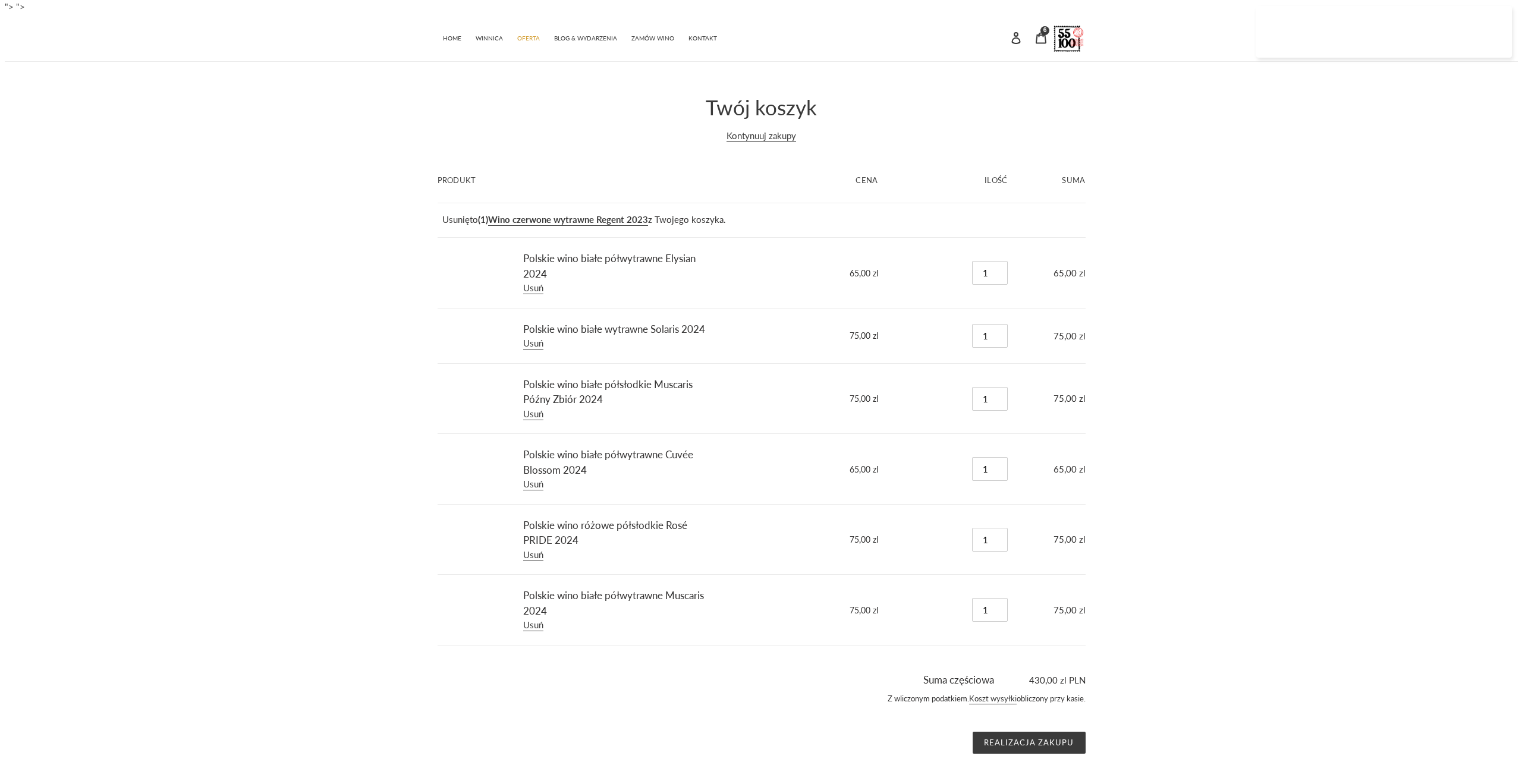
scroll to position [0, 0]
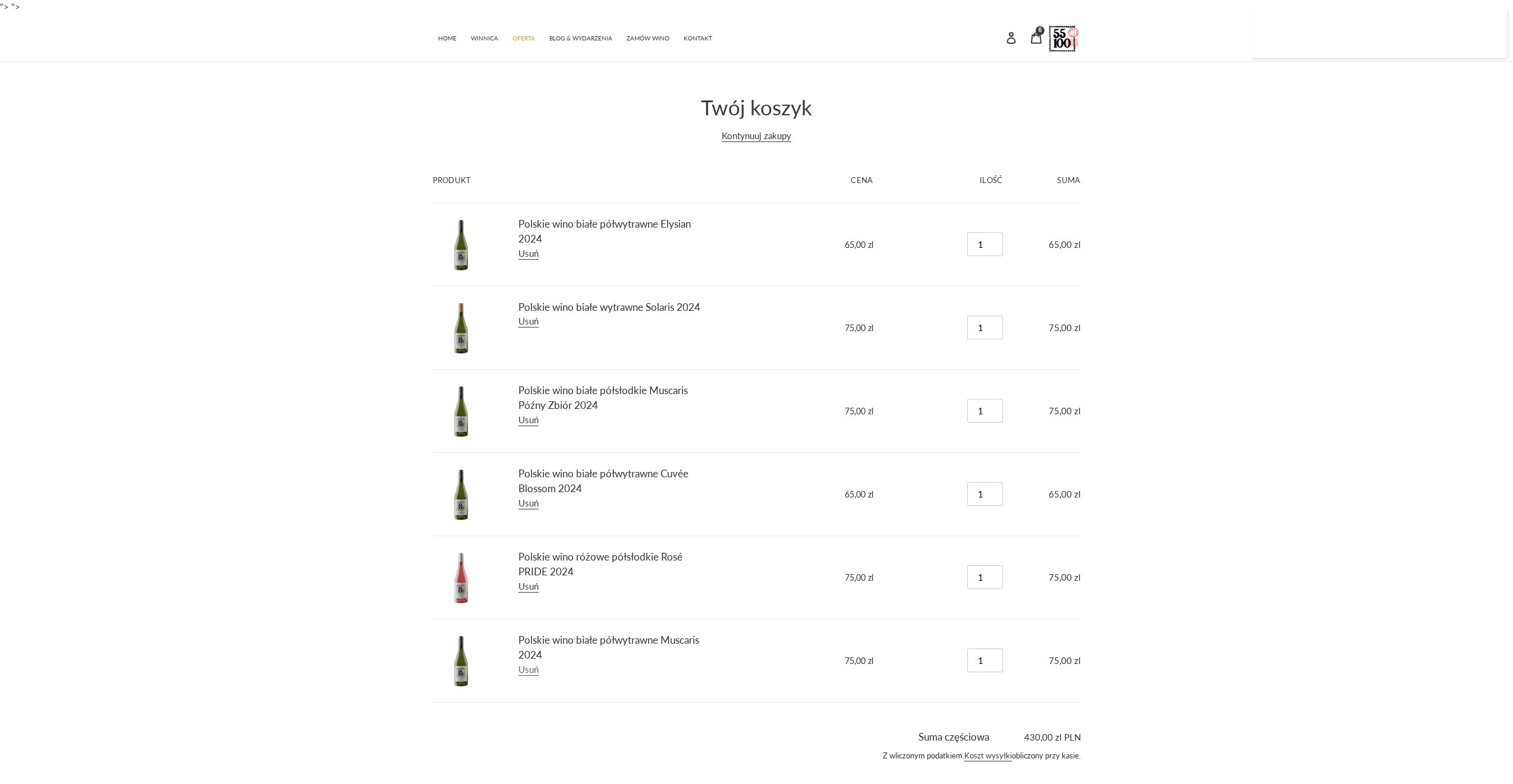
click at [532, 672] on link "Usuń" at bounding box center [529, 670] width 20 height 12
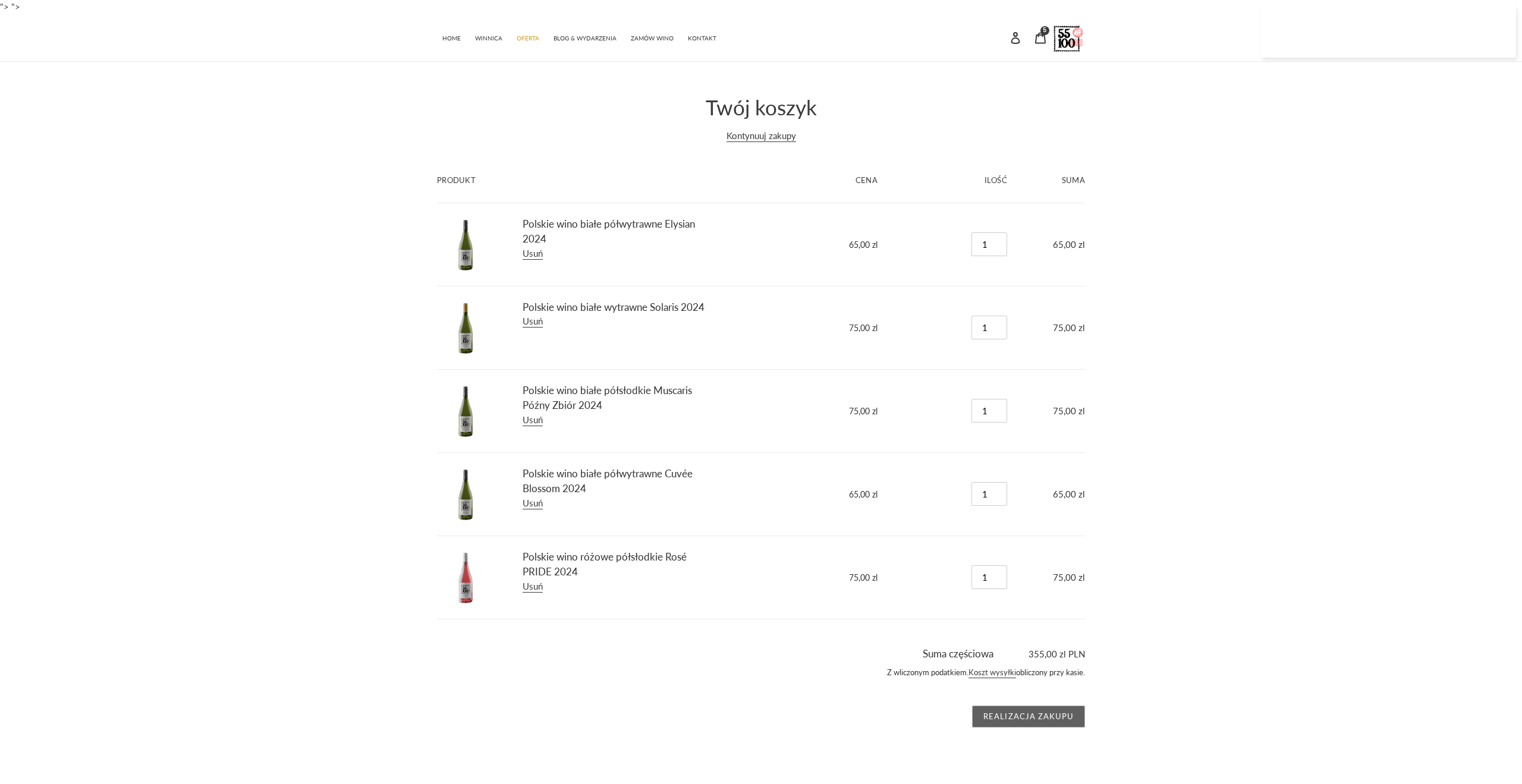
click at [1065, 722] on input "Realizacja zakupu" at bounding box center [1028, 717] width 113 height 23
click at [1033, 711] on input "Realizacja zakupu" at bounding box center [1028, 717] width 113 height 23
